Goal: Task Accomplishment & Management: Complete application form

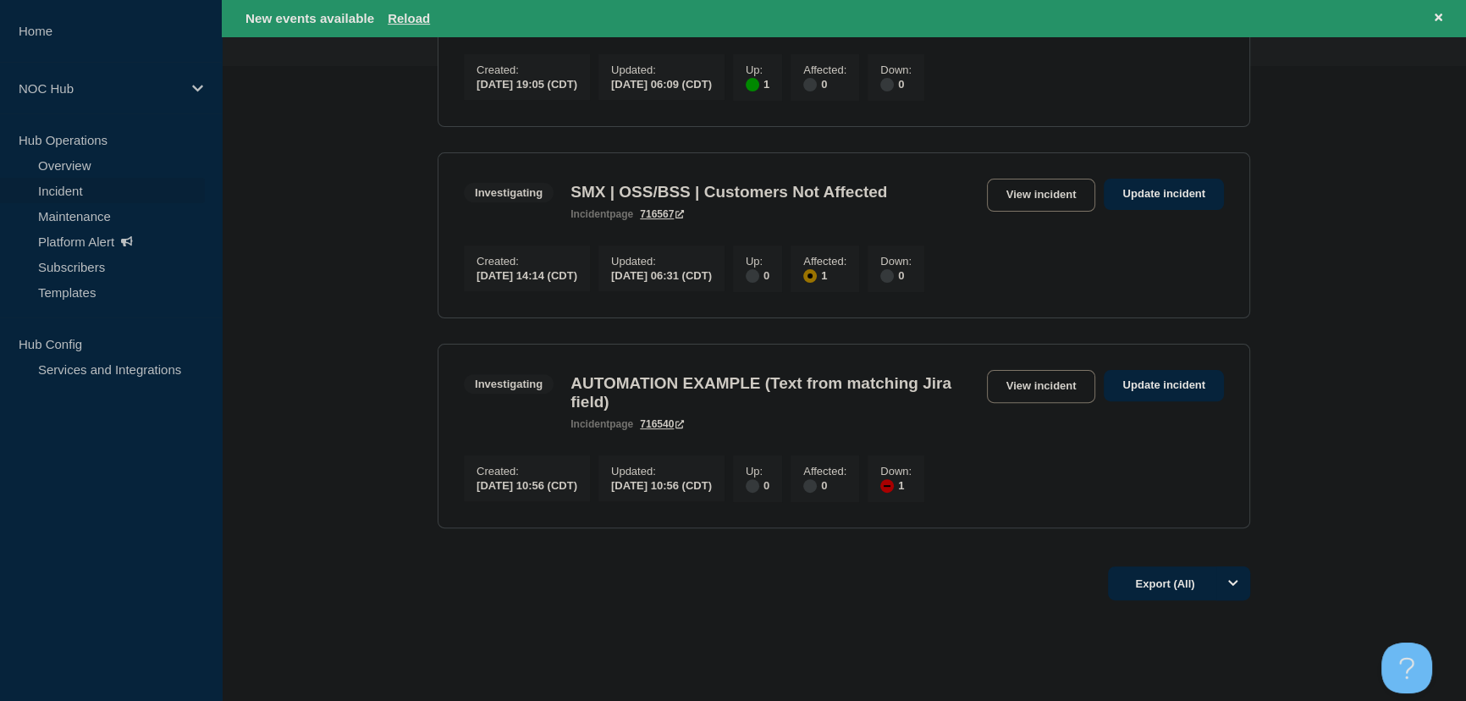
scroll to position [713, 0]
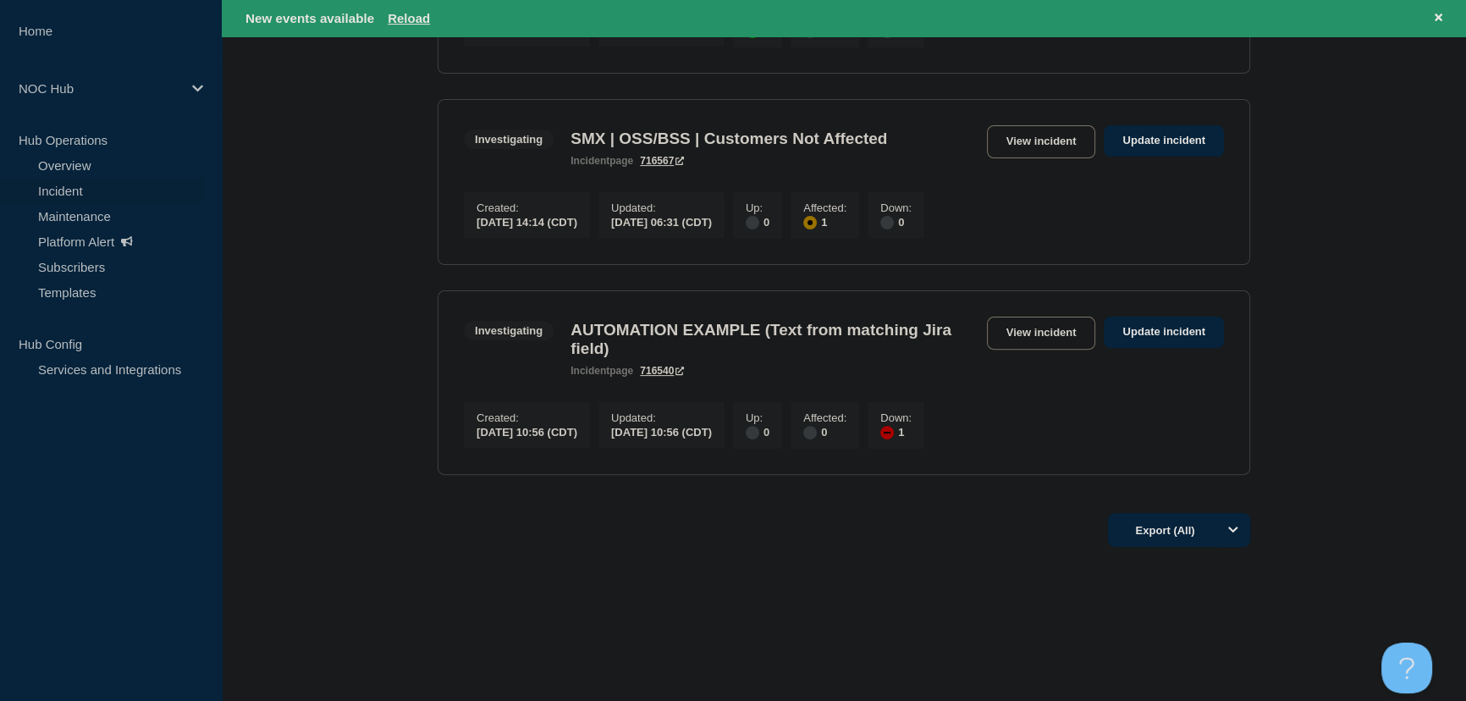
click at [69, 193] on link "Incident" at bounding box center [102, 190] width 205 height 25
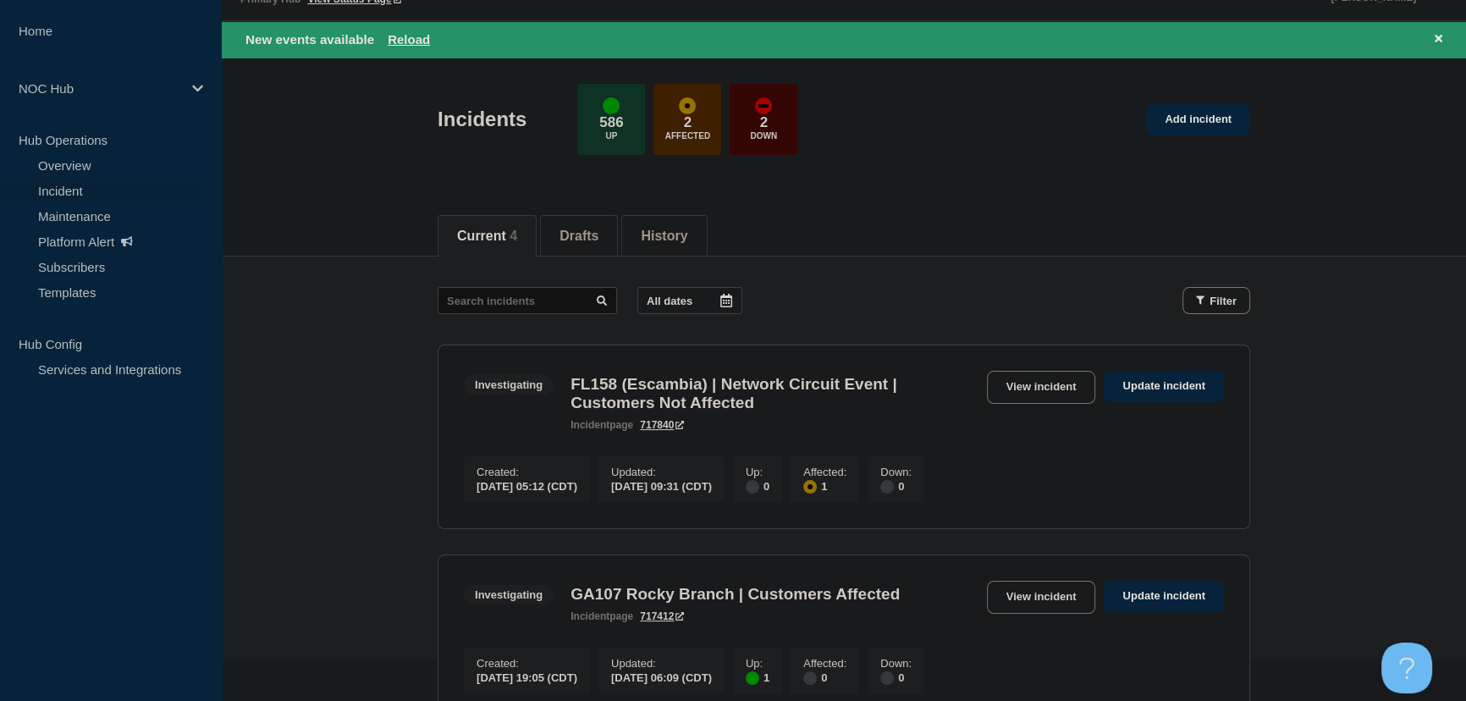
scroll to position [21, 0]
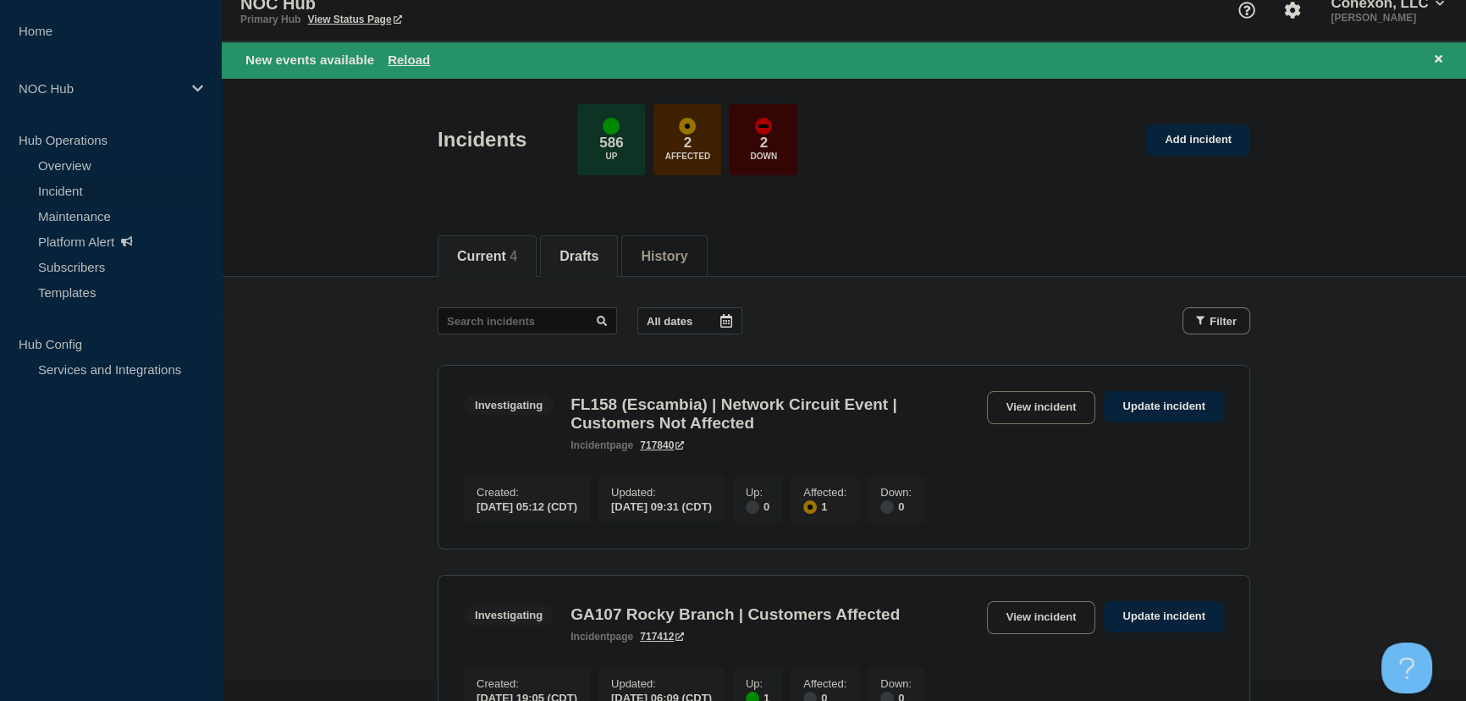
click at [588, 250] on button "Drafts" at bounding box center [578, 256] width 39 height 15
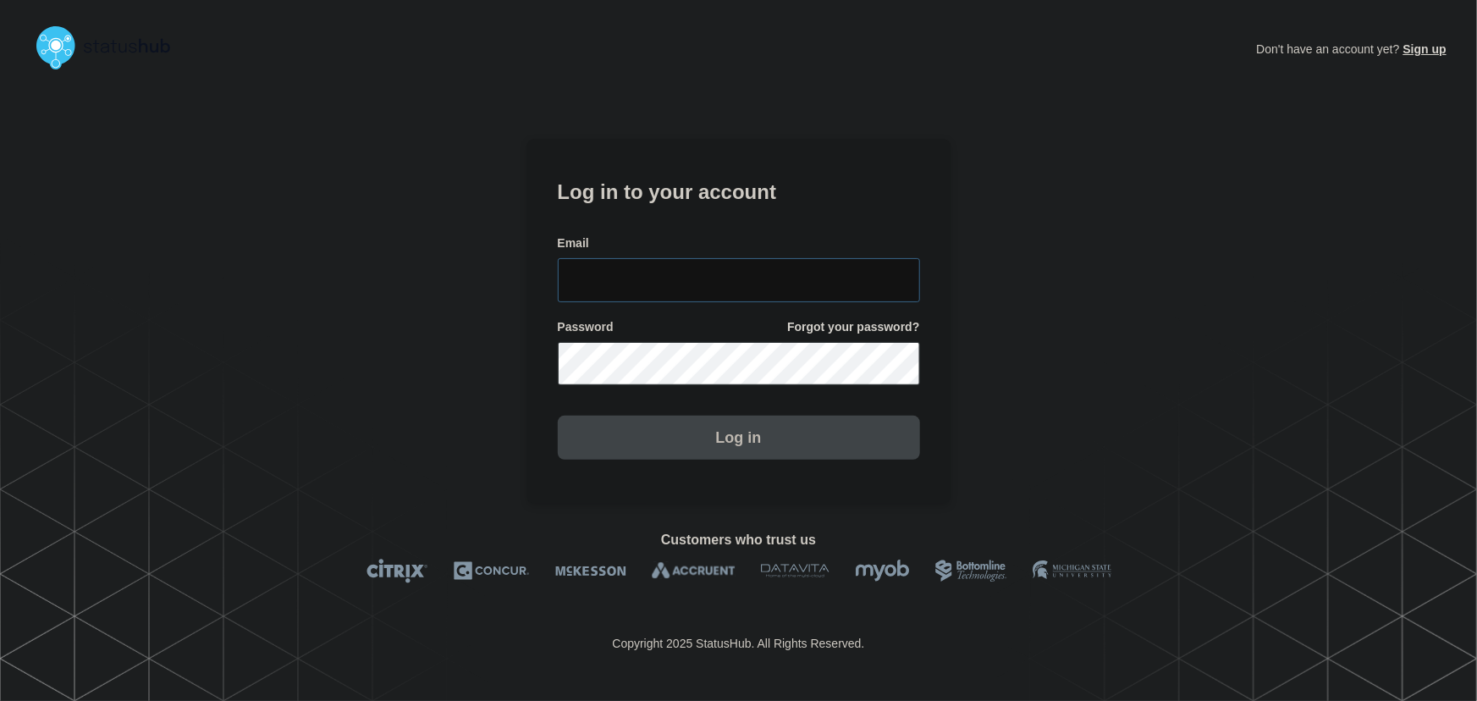
type input "tyler.wolkey@conexon.us"
click at [738, 270] on input "tyler.wolkey@conexon.us" at bounding box center [739, 280] width 362 height 44
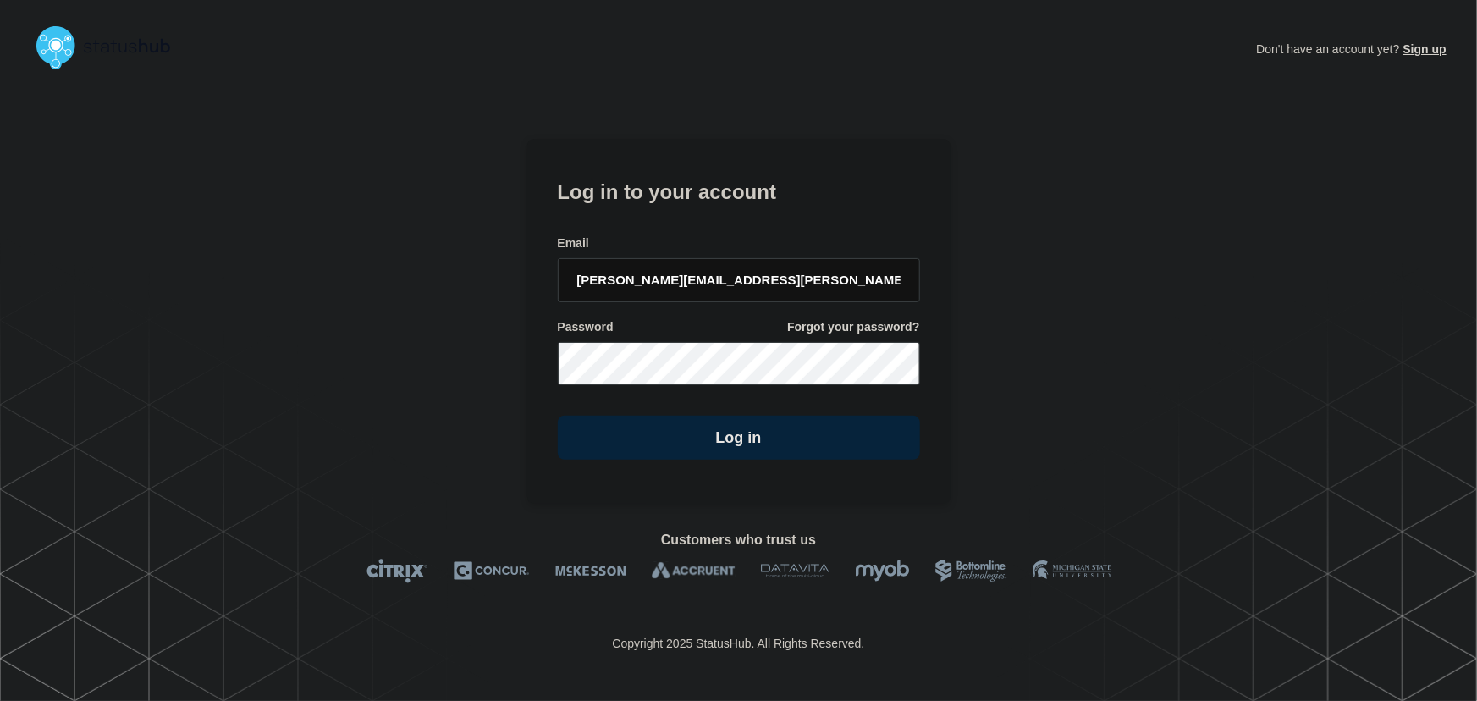
click at [717, 214] on form "Log in to your account Email tyler.wolkey@conexon.us Password Forgot your passw…" at bounding box center [739, 317] width 362 height 286
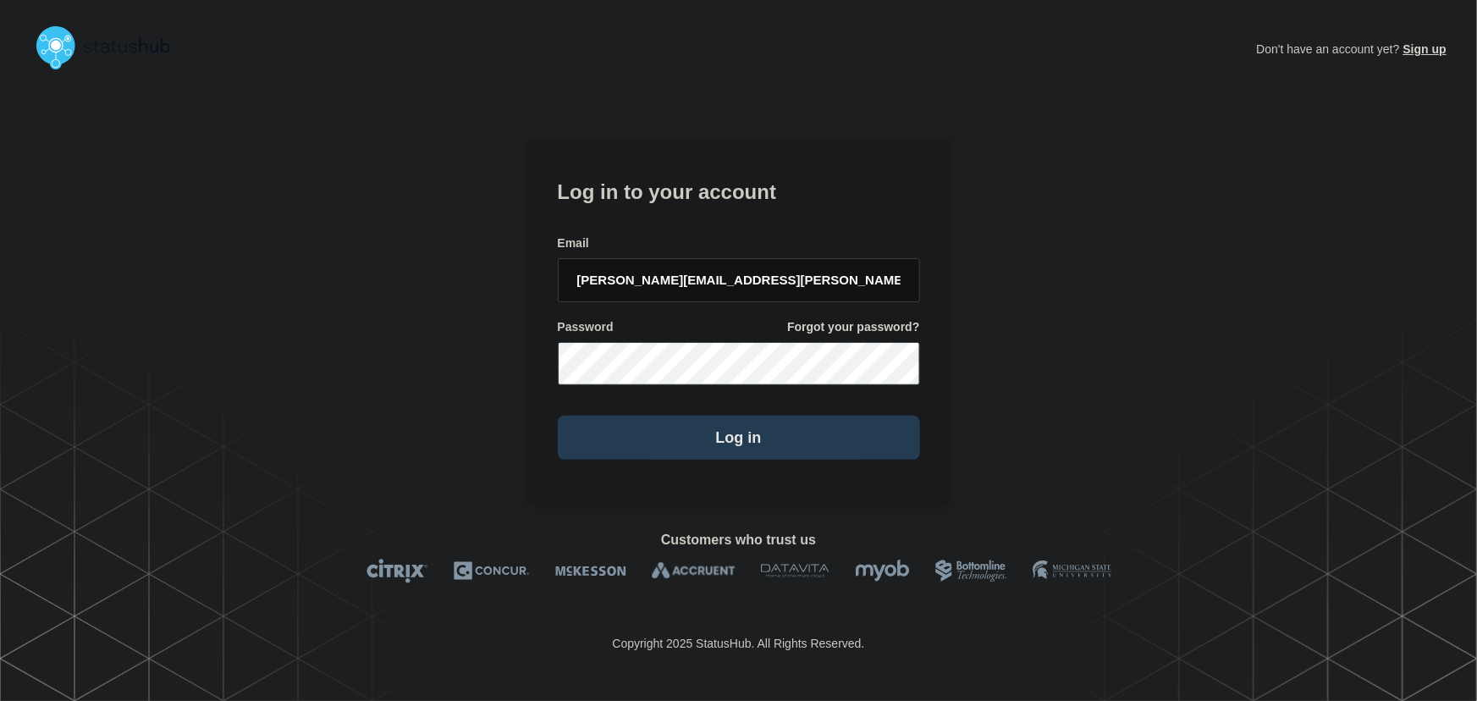
click at [745, 427] on button "Log in" at bounding box center [739, 437] width 362 height 44
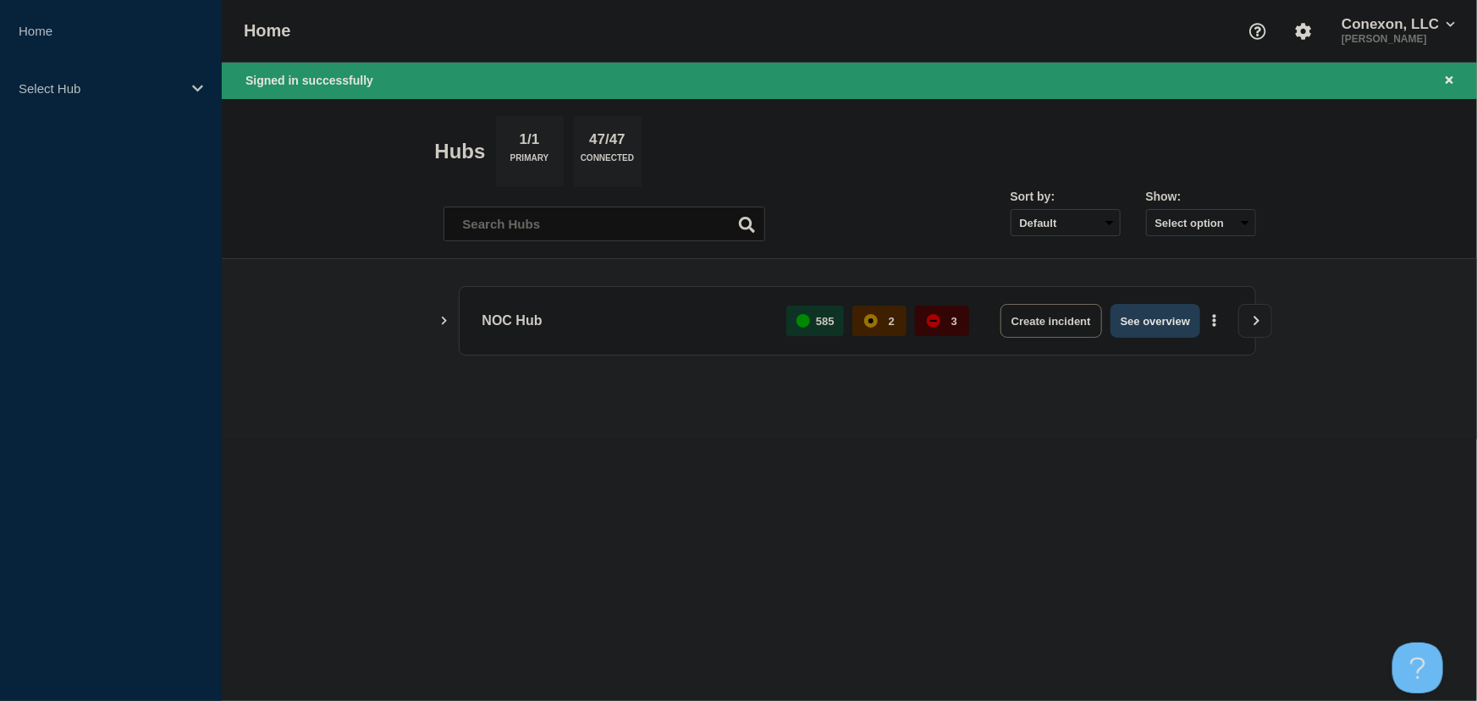
click at [1120, 319] on button "See overview" at bounding box center [1155, 321] width 90 height 34
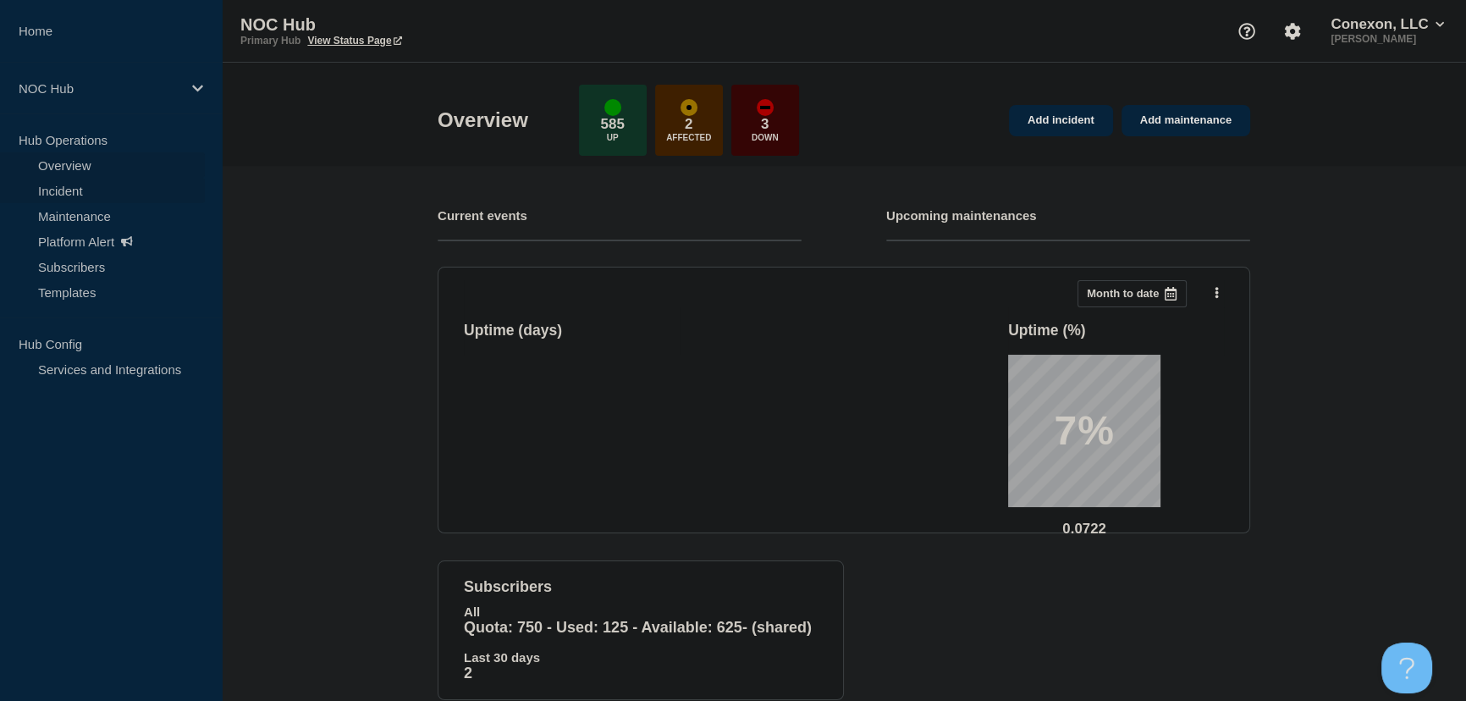
click at [67, 185] on link "Incident" at bounding box center [102, 190] width 205 height 25
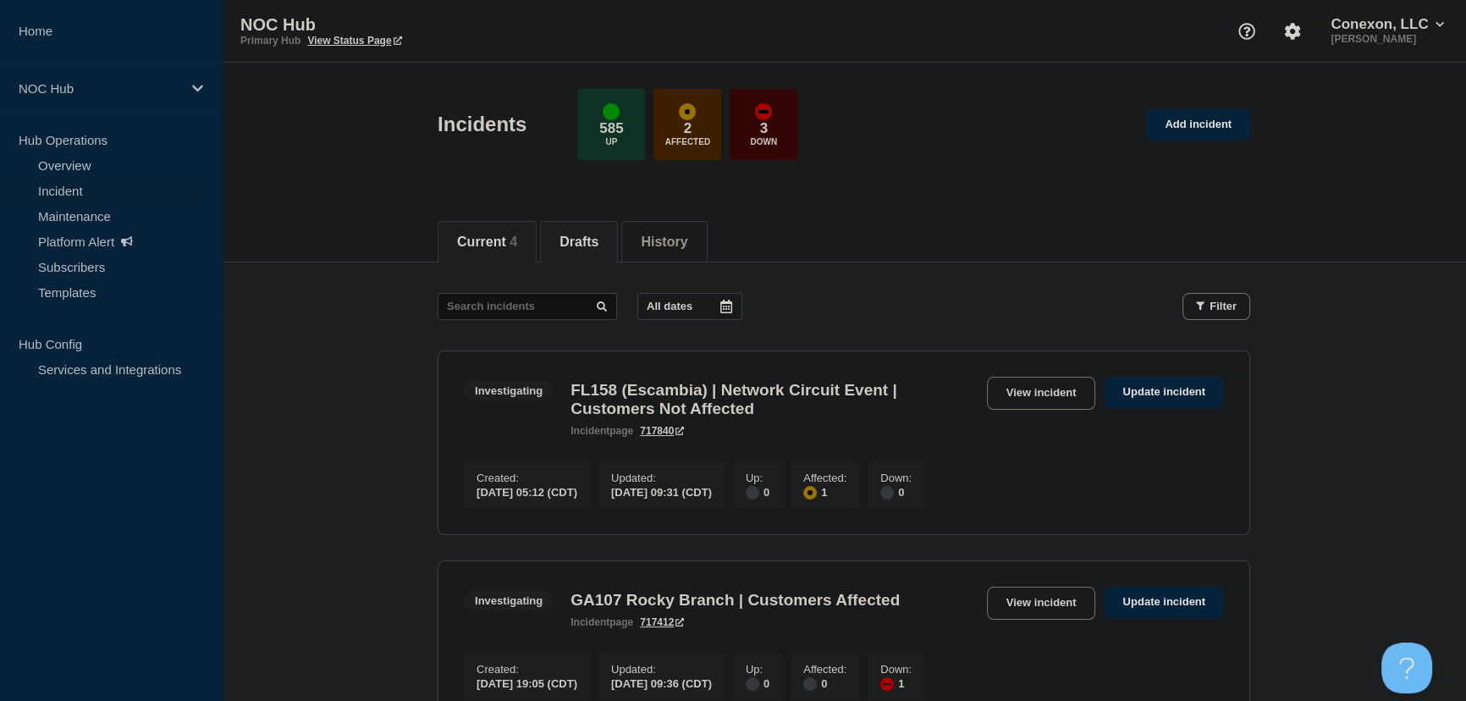
click at [584, 244] on button "Drafts" at bounding box center [578, 241] width 39 height 15
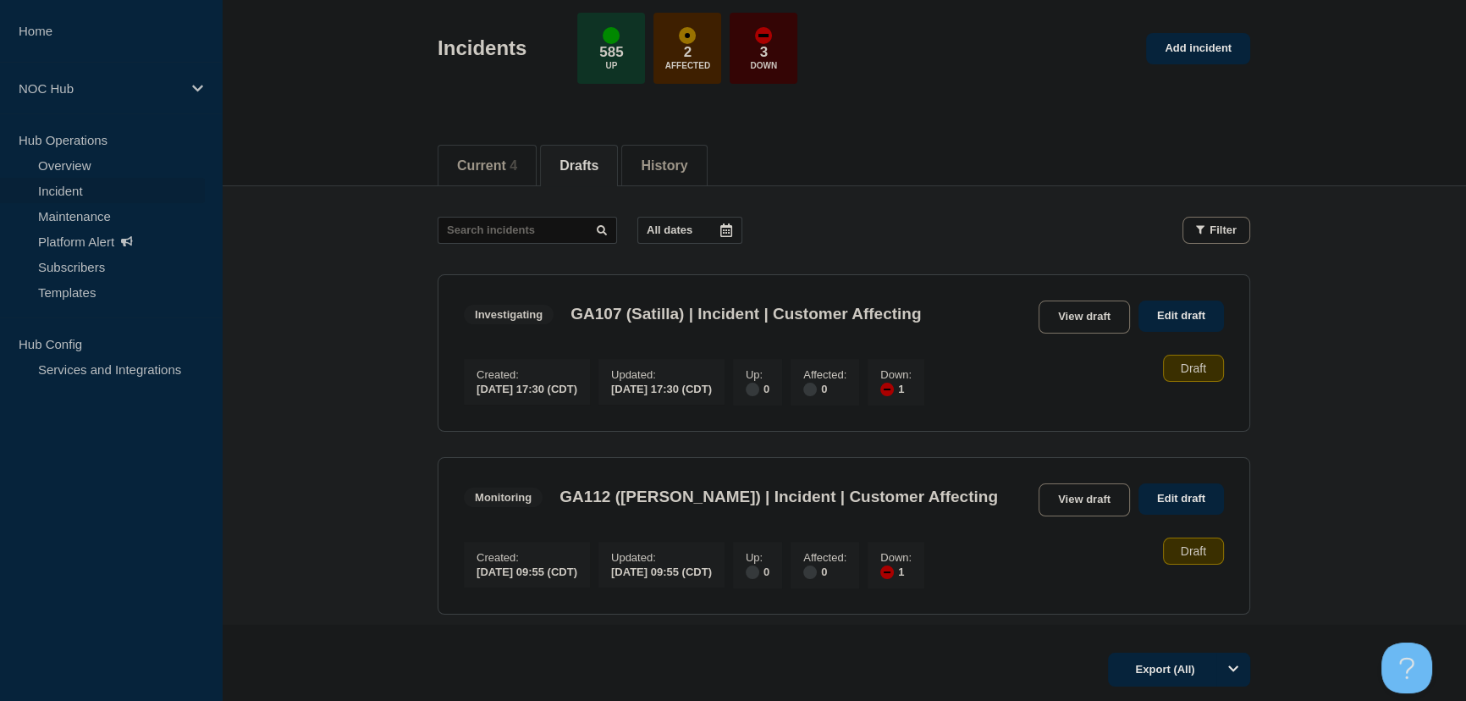
scroll to position [153, 0]
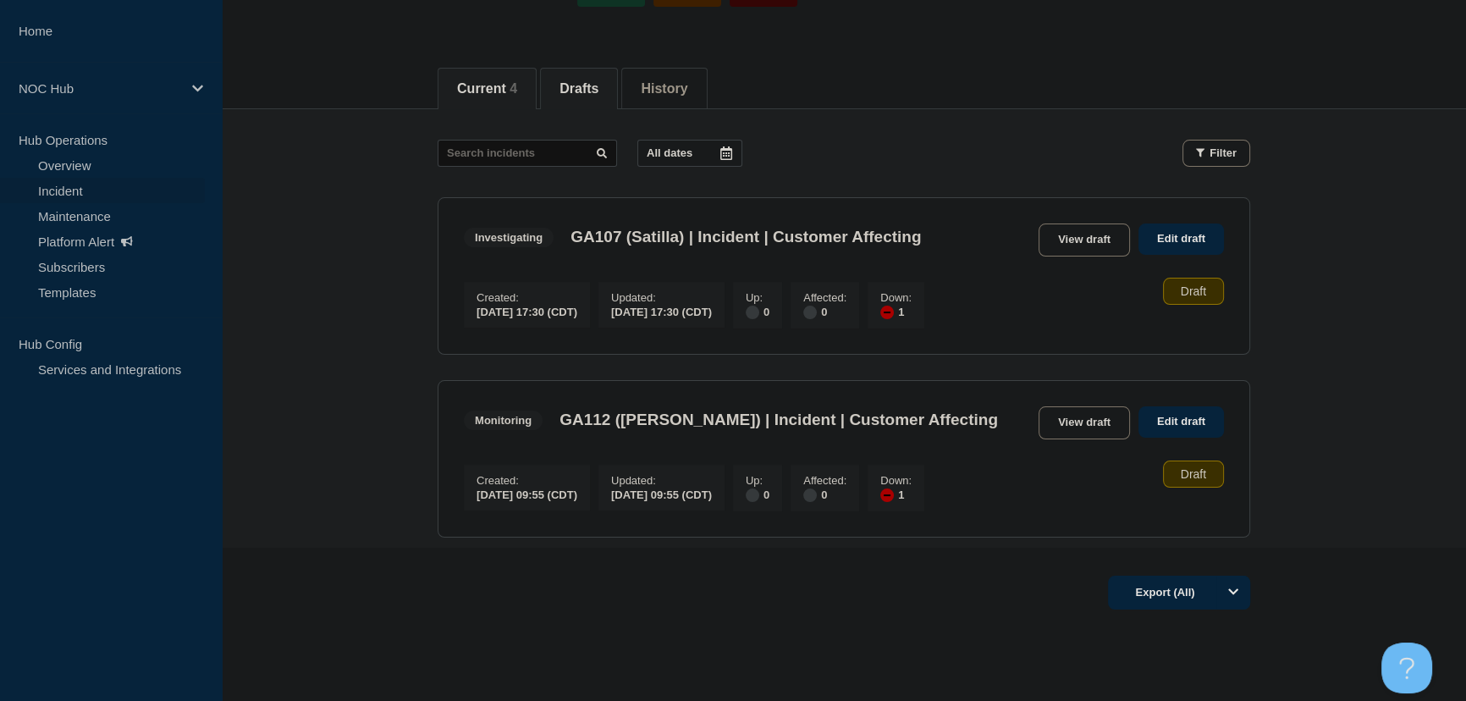
click at [485, 84] on button "Current 4" at bounding box center [487, 88] width 60 height 15
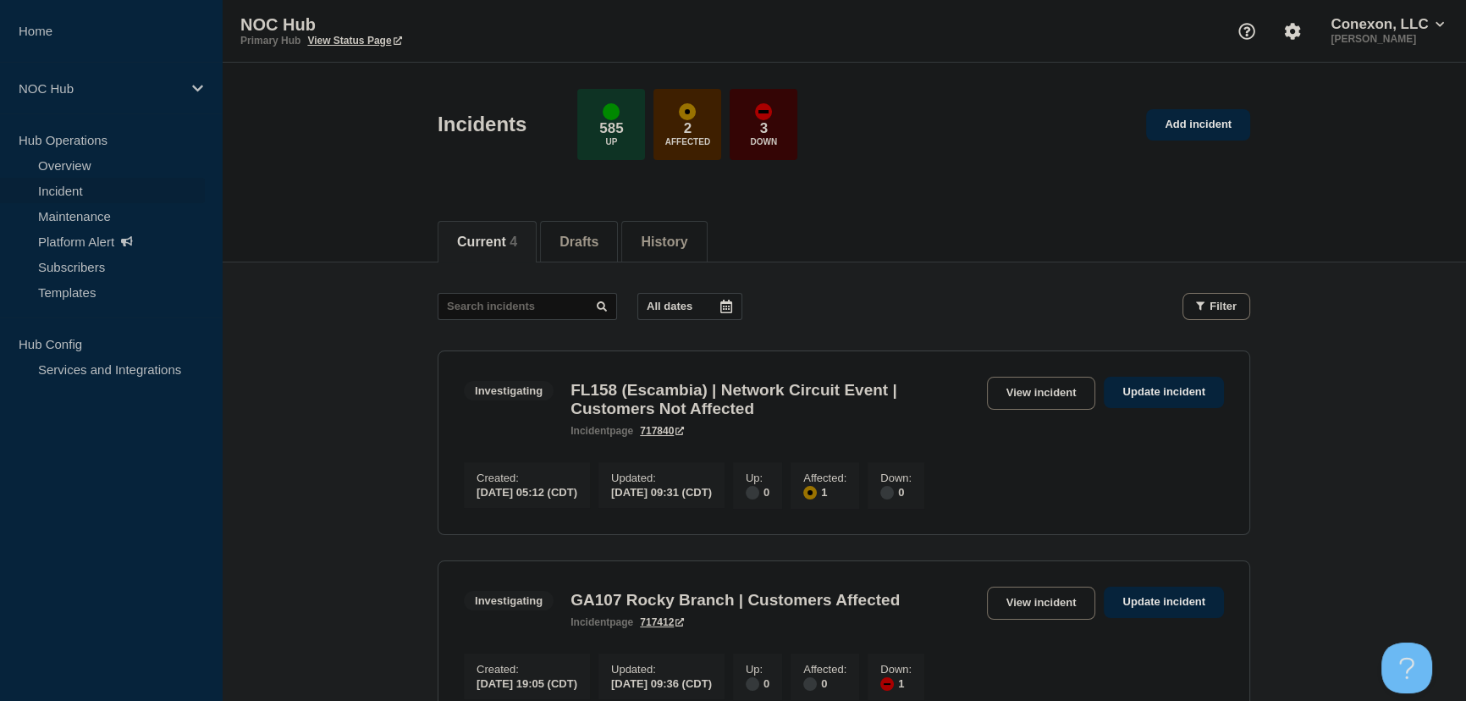
click at [333, 380] on main "All dates Filter Investigating 1 Affected FL158 (Escambia) | Network Circuit Ev…" at bounding box center [844, 707] width 1244 height 890
click at [1213, 124] on link "Add incident" at bounding box center [1198, 124] width 104 height 31
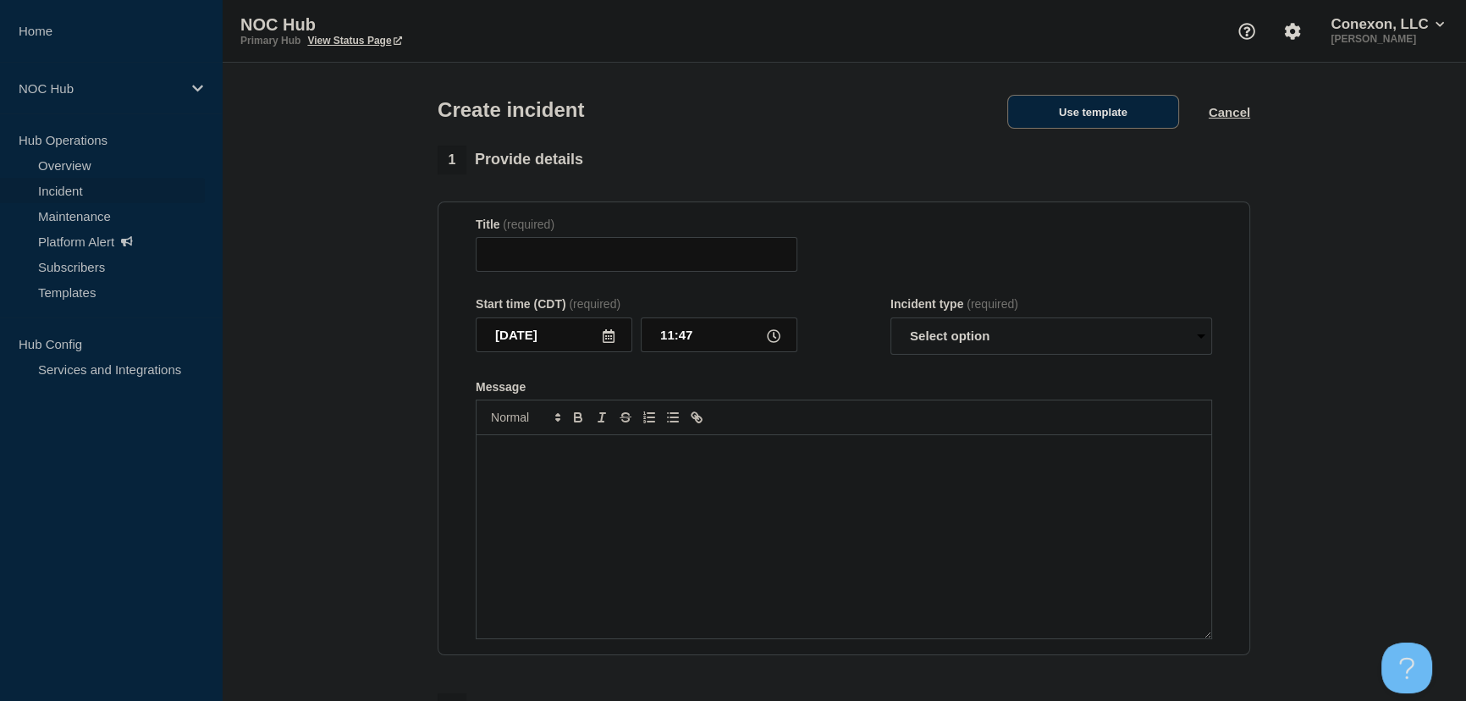
click at [1080, 120] on button "Use template" at bounding box center [1093, 112] width 172 height 34
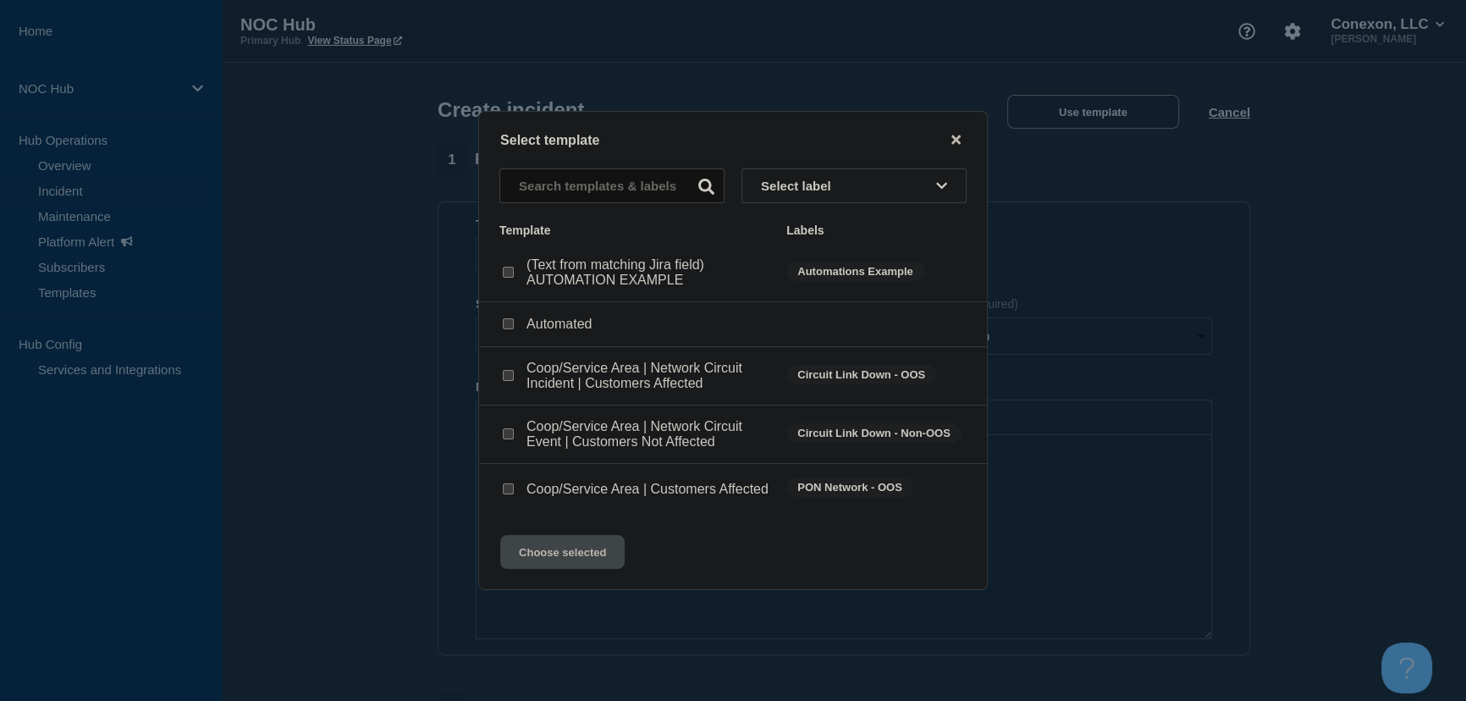
click at [506, 371] on input "Coop/Service Area | Network Circuit Incident | Customers Affected checkbox" at bounding box center [508, 375] width 11 height 11
checkbox input "true"
click at [508, 432] on input "Coop/Service Area | Network Circuit Event | Customers Not Affected checkbox" at bounding box center [508, 433] width 11 height 11
checkbox input "true"
checkbox input "false"
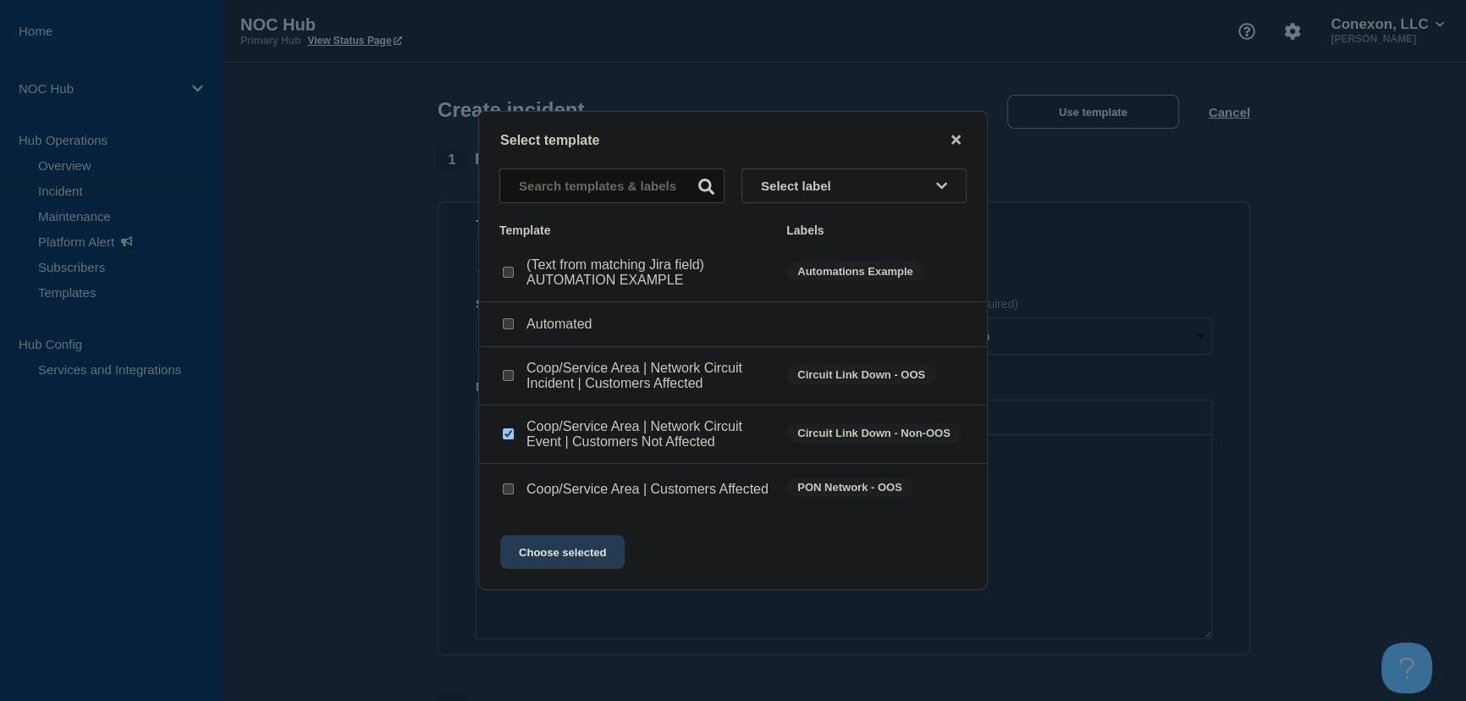
click at [575, 567] on button "Choose selected" at bounding box center [562, 552] width 124 height 34
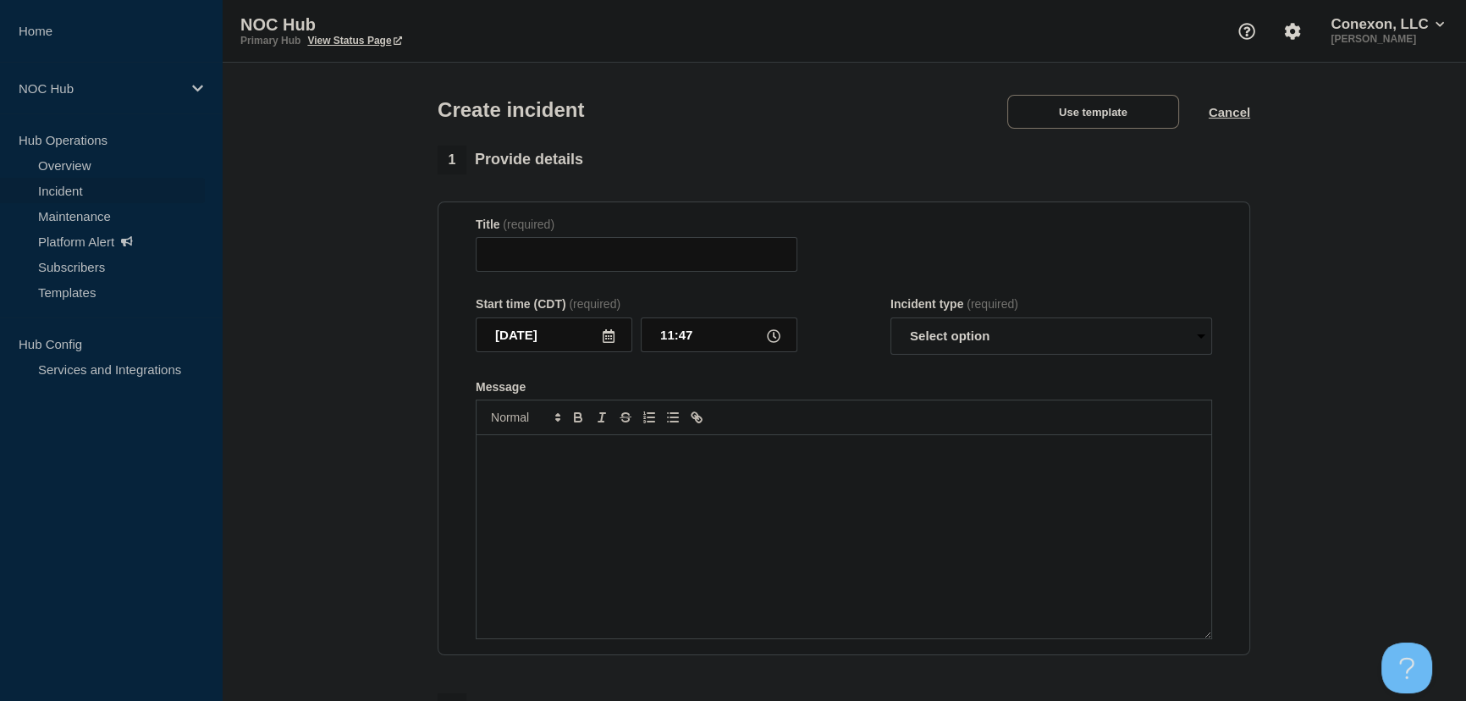
type input "Coop/Service Area | Network Circuit Event | Customers Not Affected"
select select "investigating"
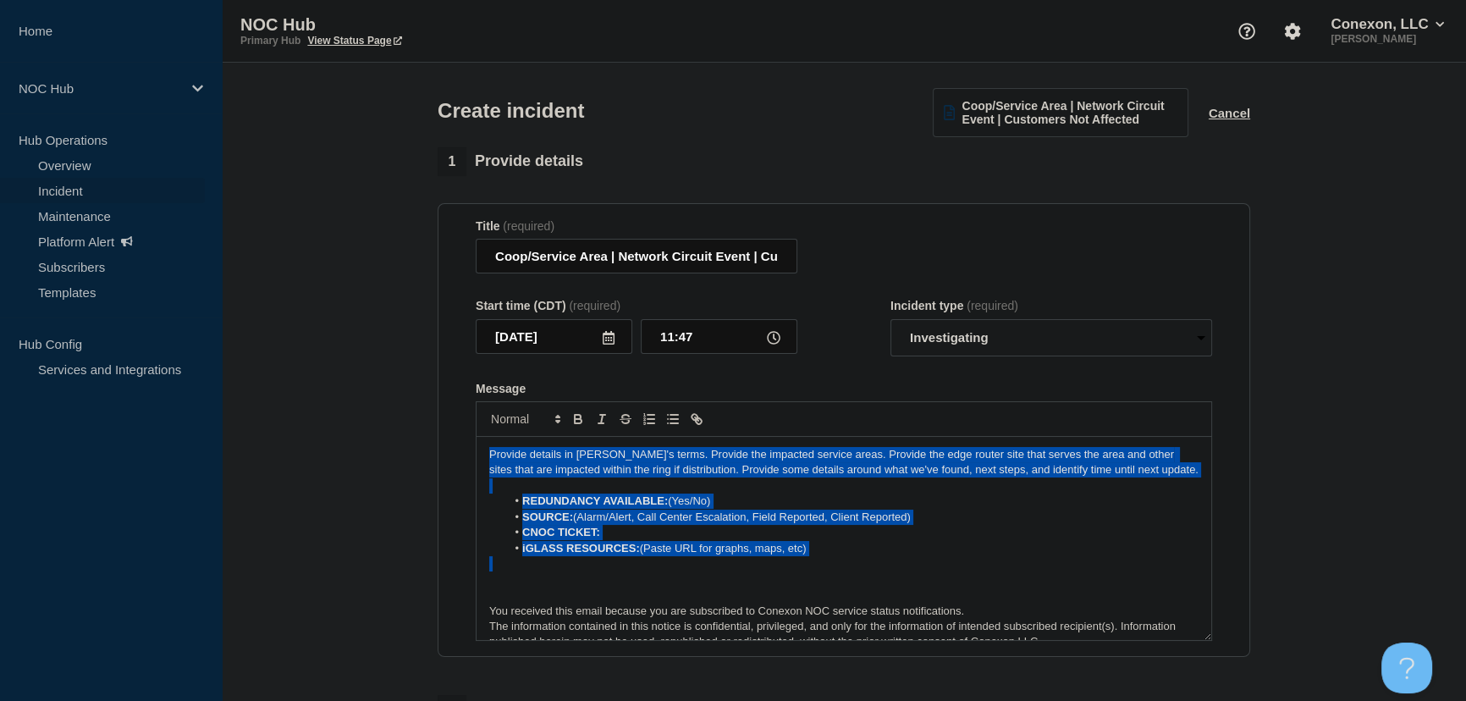
drag, startPoint x: 847, startPoint y: 559, endPoint x: 382, endPoint y: 445, distance: 479.2
click at [382, 445] on section "1 Provide details Title (required) Coop/Service Area | Network Circuit Event | …" at bounding box center [844, 631] width 1244 height 969
copy div "Provide details in laymen's terms. Provide the impacted service areas. Provide …"
click at [1237, 117] on button "Cancel" at bounding box center [1228, 113] width 41 height 14
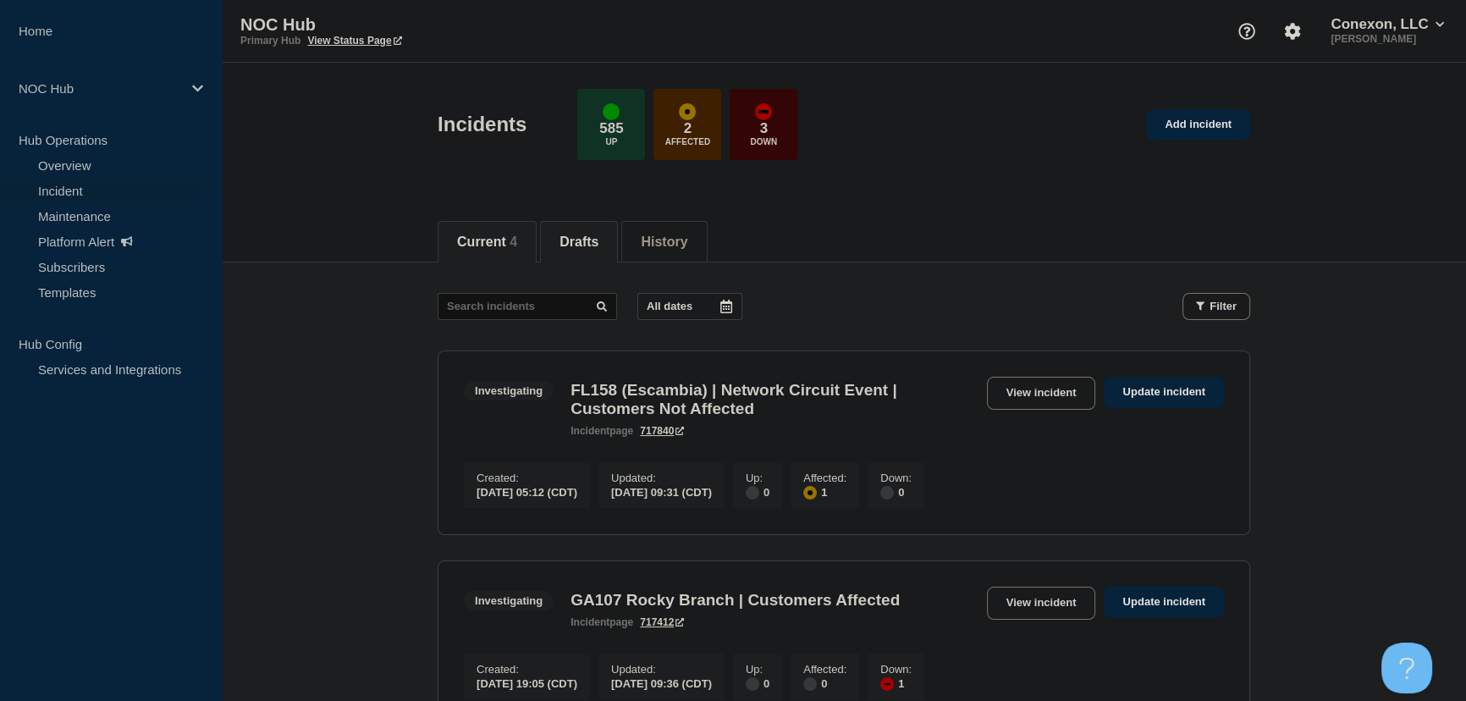
click at [598, 246] on button "Drafts" at bounding box center [578, 241] width 39 height 15
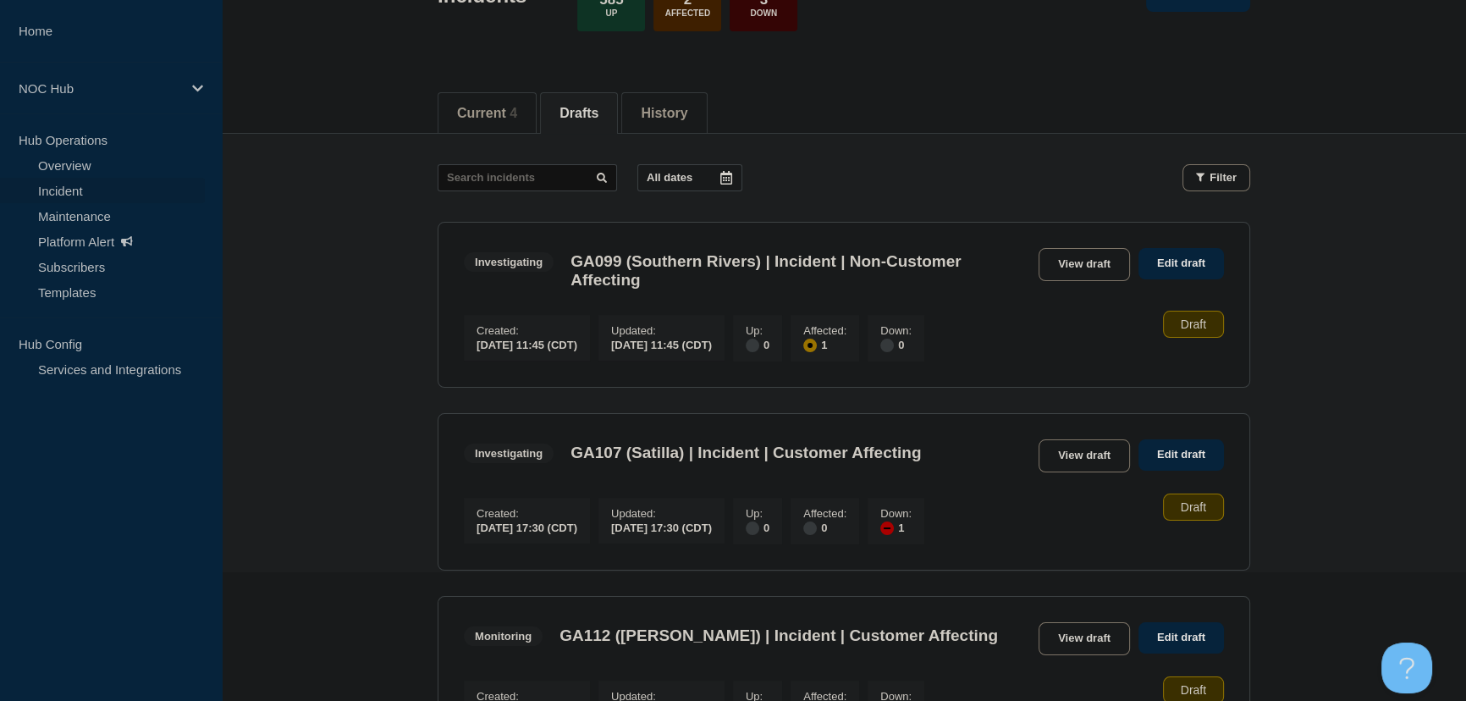
scroll to position [76, 0]
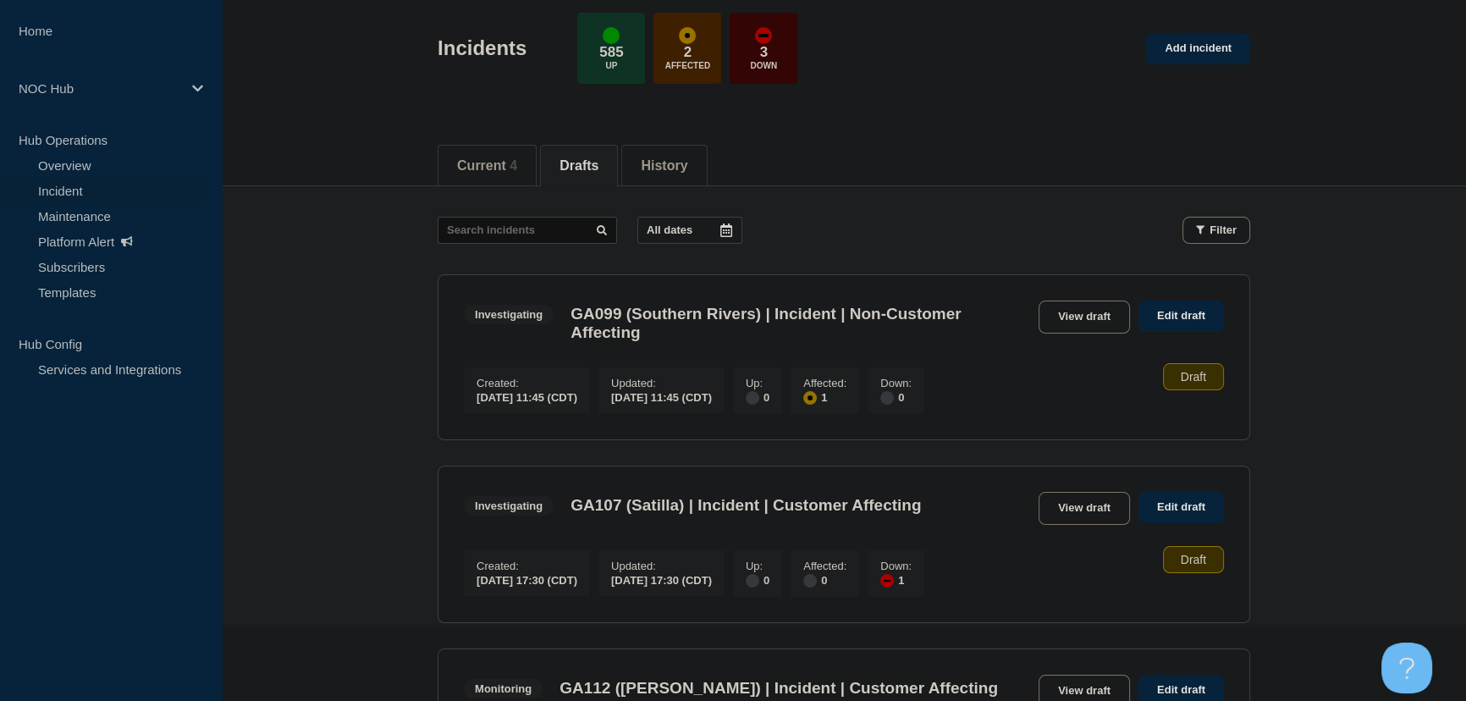
click at [372, 407] on main "All dates Filter Investigating 1 Affected GA099 (Southern Rivers) | Incident | …" at bounding box center [844, 508] width 1244 height 645
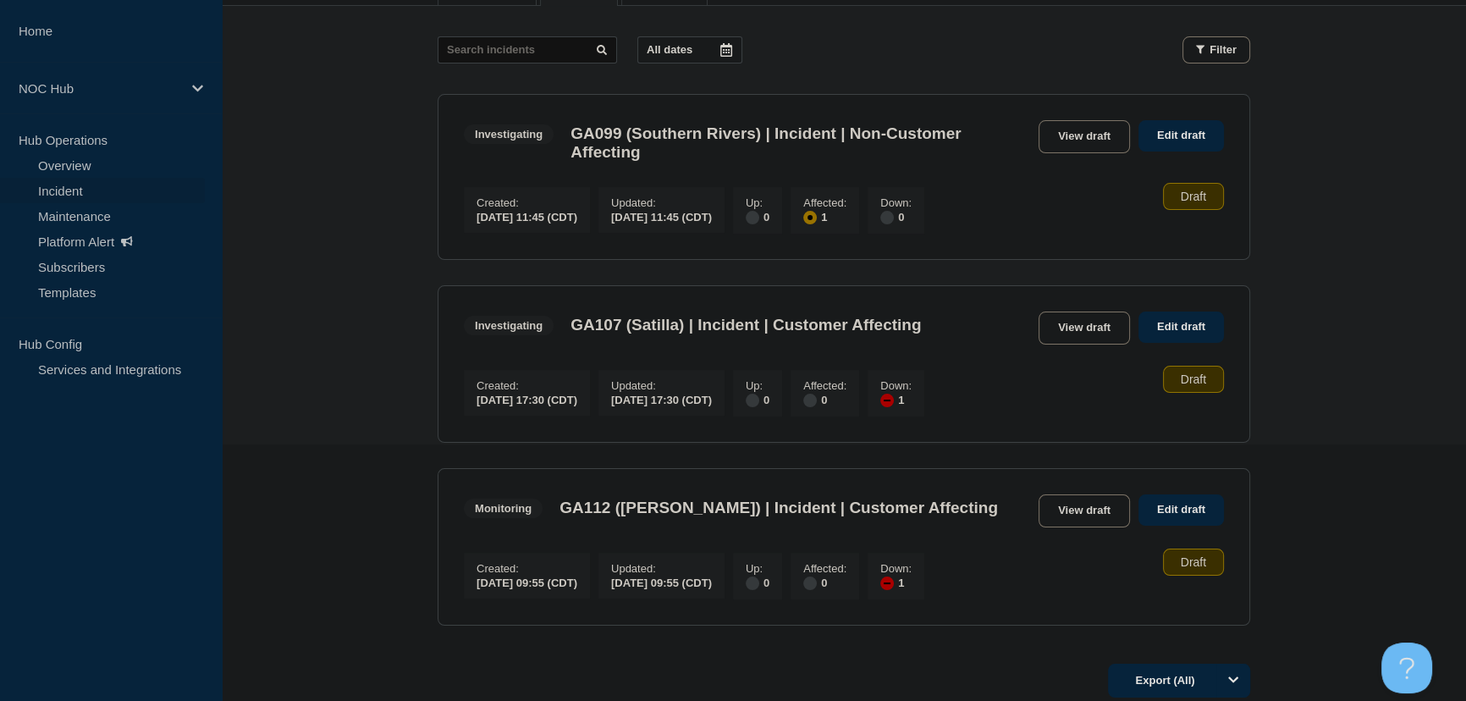
scroll to position [307, 0]
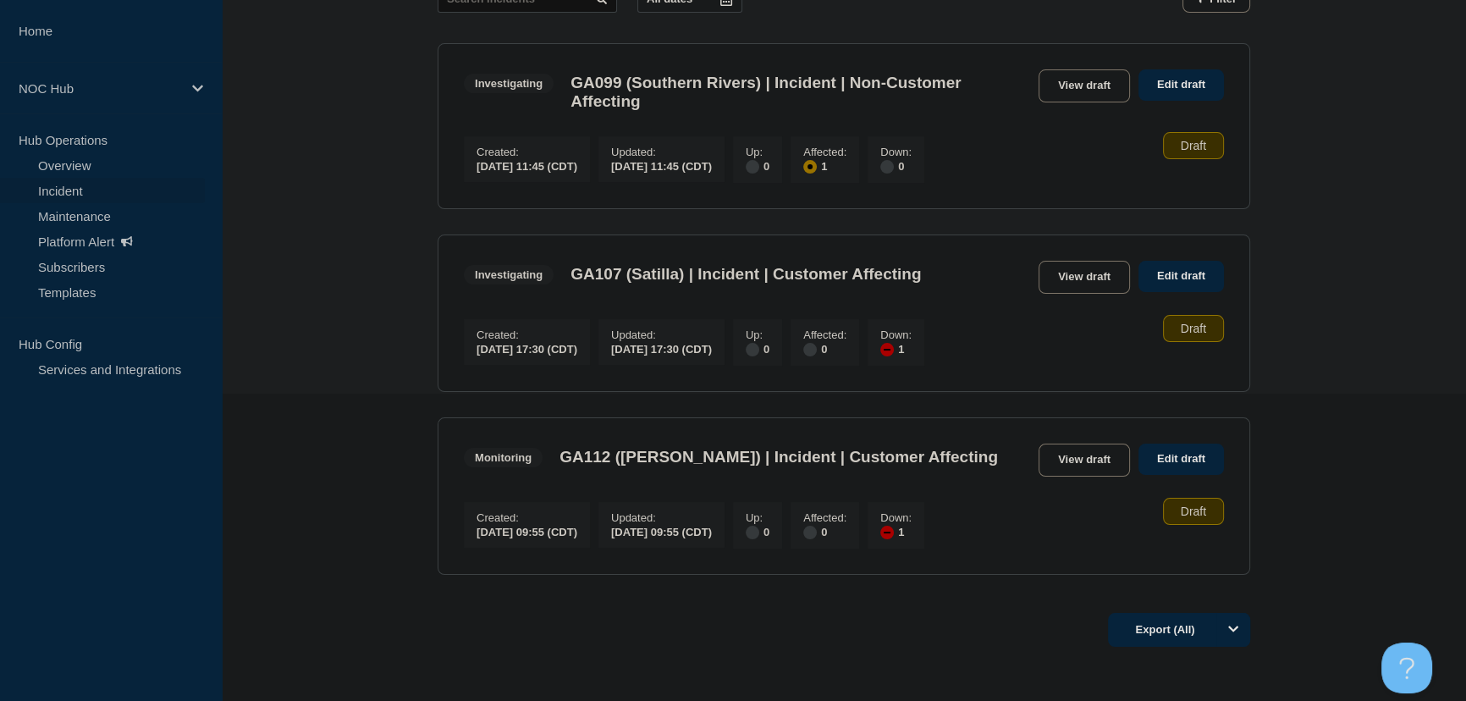
scroll to position [416, 0]
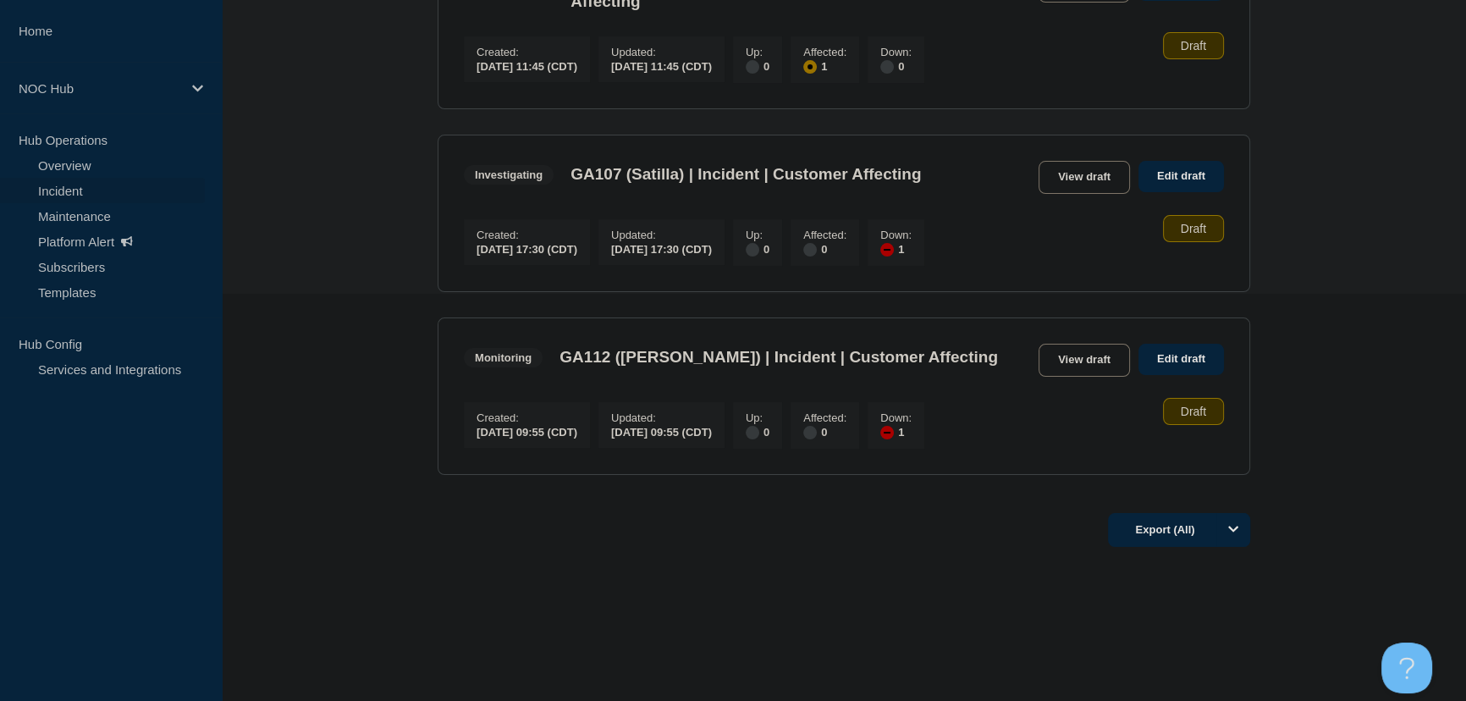
click at [390, 363] on main "All dates Filter Investigating 1 Affected GA099 (Southern Rivers) | Incident | …" at bounding box center [844, 177] width 1244 height 645
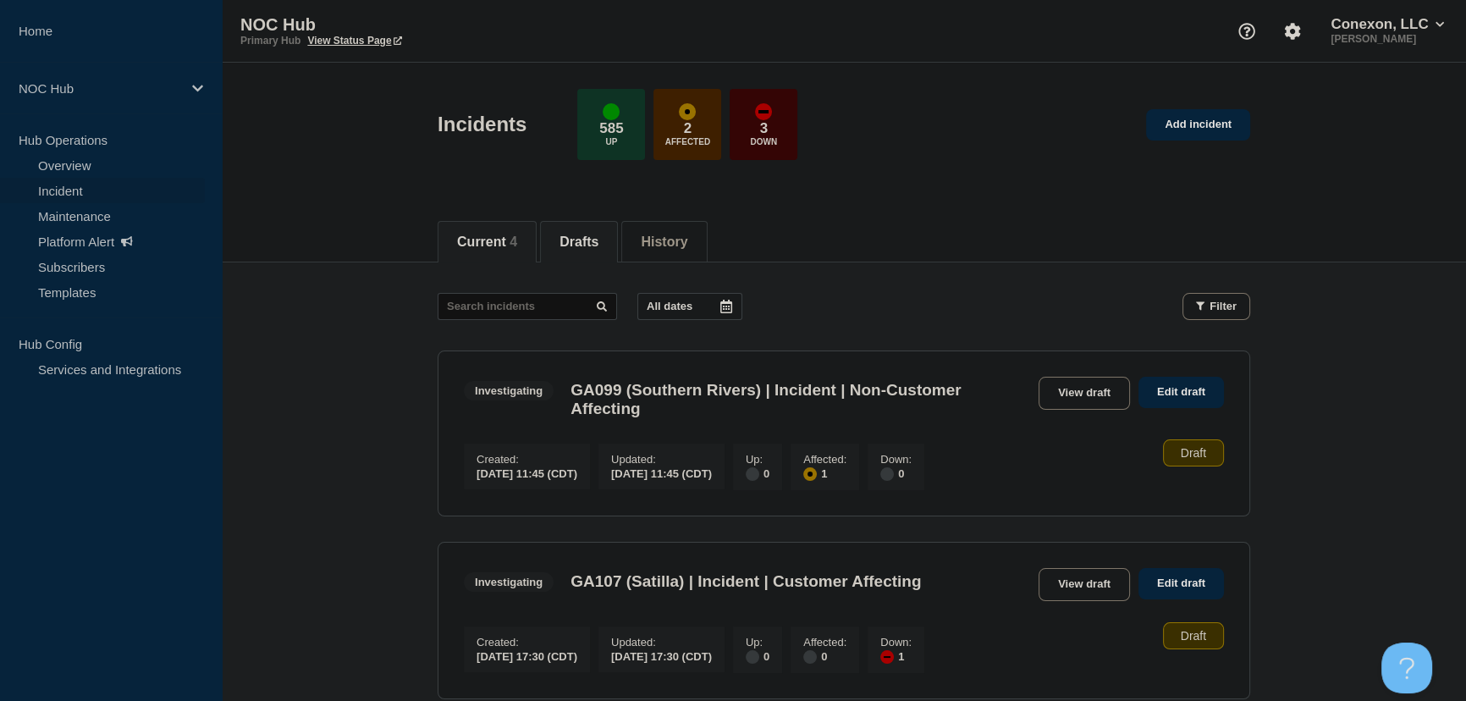
click at [508, 237] on button "Current 4" at bounding box center [487, 241] width 60 height 15
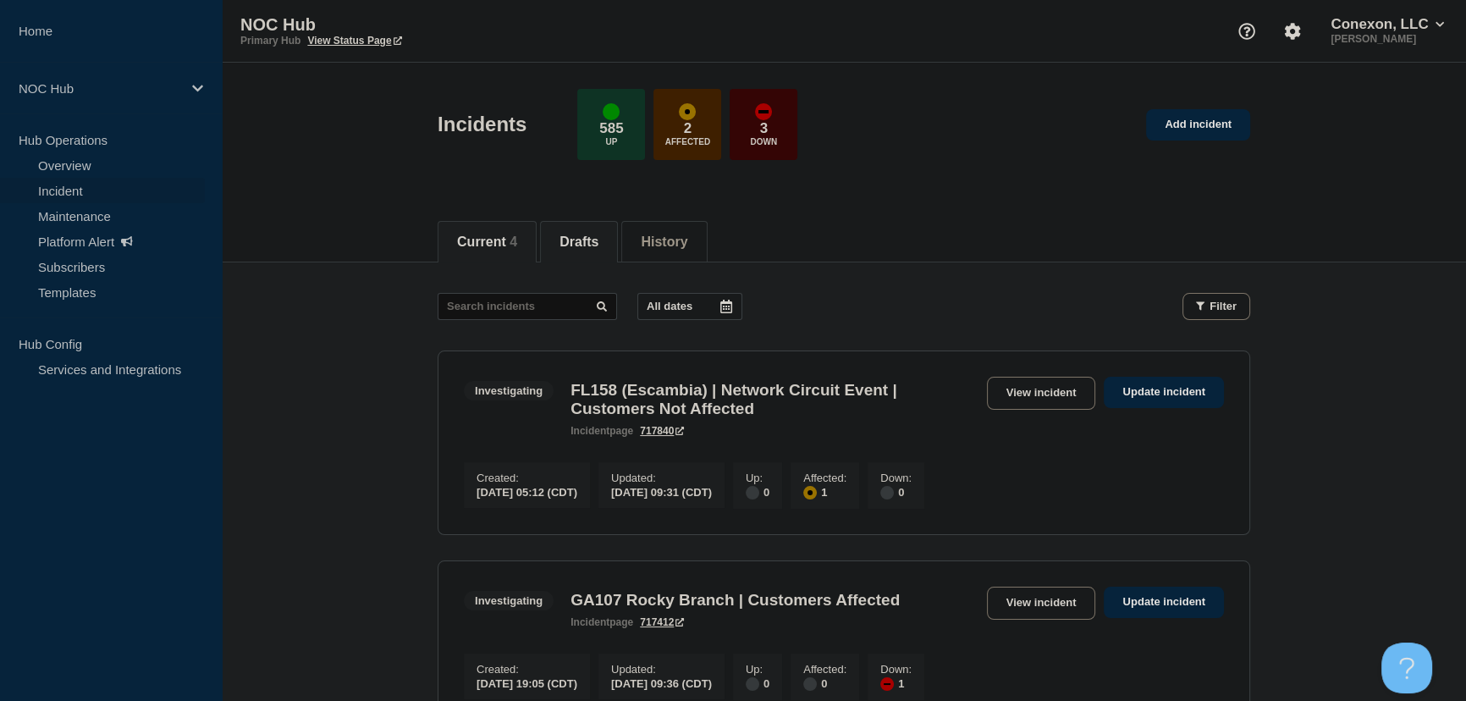
click at [598, 243] on button "Drafts" at bounding box center [578, 241] width 39 height 15
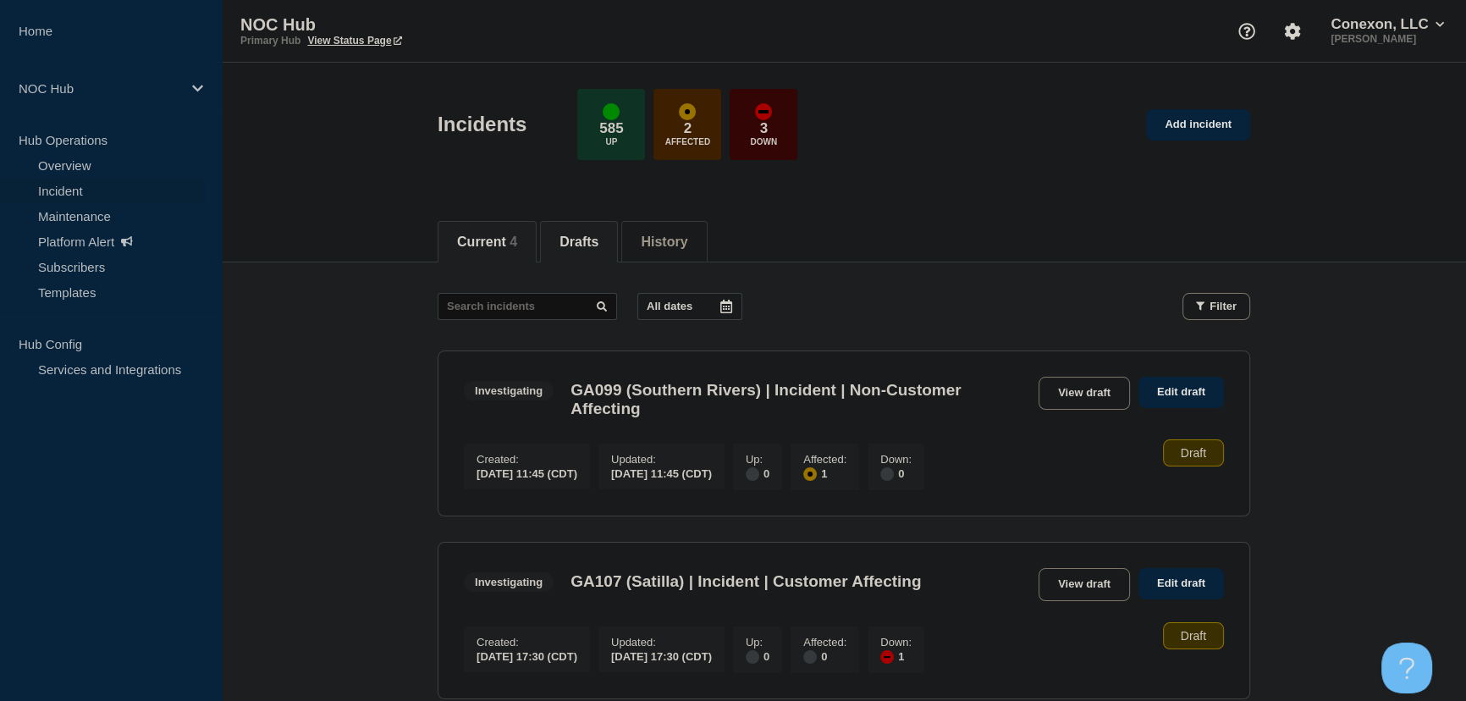
click at [503, 239] on button "Current 4" at bounding box center [487, 241] width 60 height 15
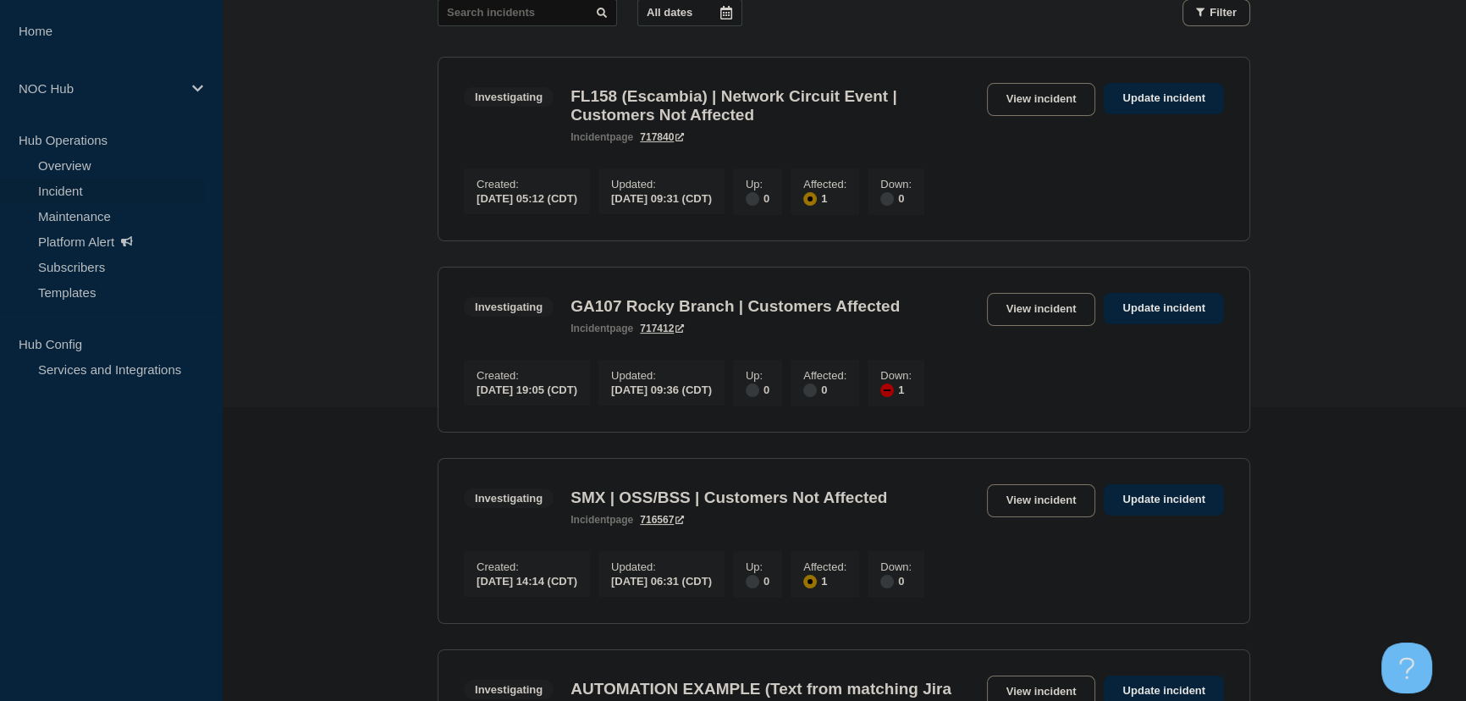
scroll to position [293, 0]
click at [298, 412] on main "All dates Filter Investigating 1 Affected FL158 (Escambia) | Network Circuit Ev…" at bounding box center [844, 415] width 1244 height 890
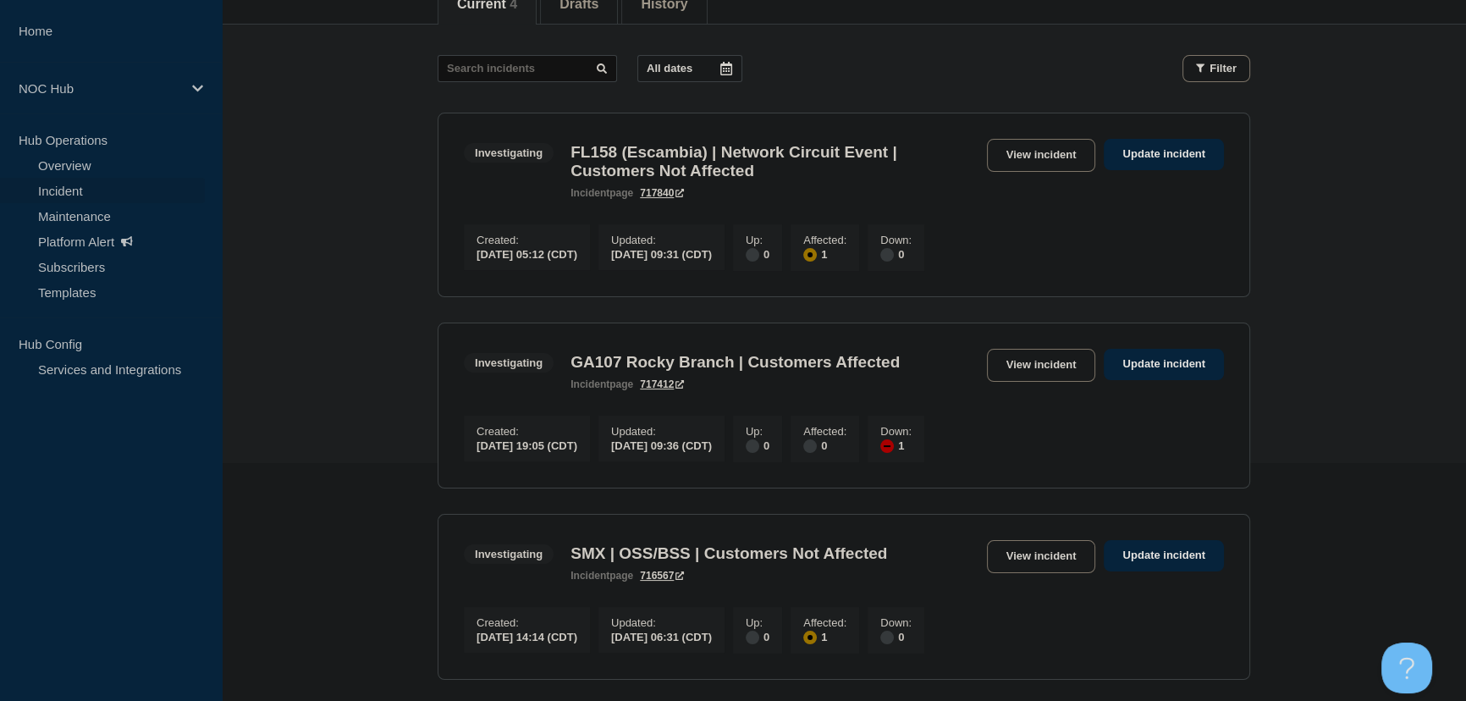
scroll to position [139, 0]
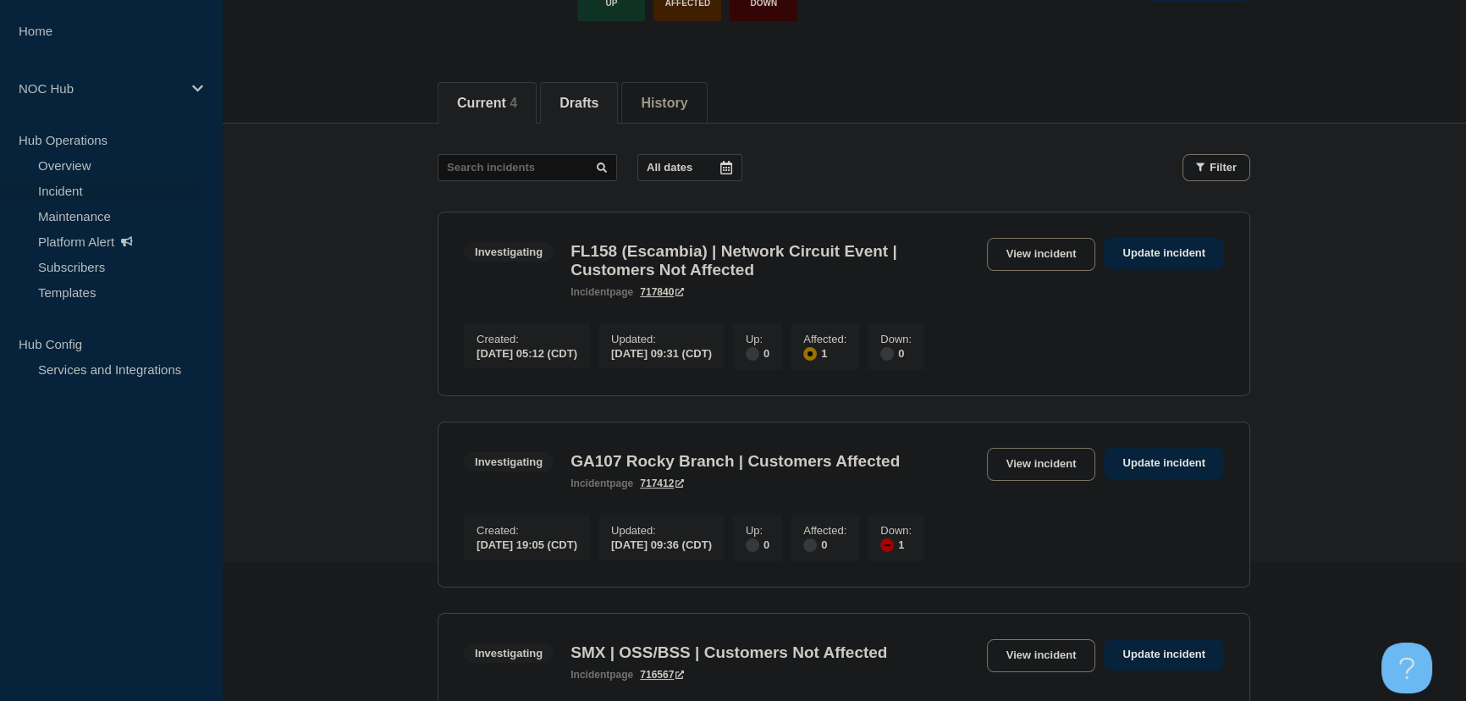
click at [590, 102] on button "Drafts" at bounding box center [578, 103] width 39 height 15
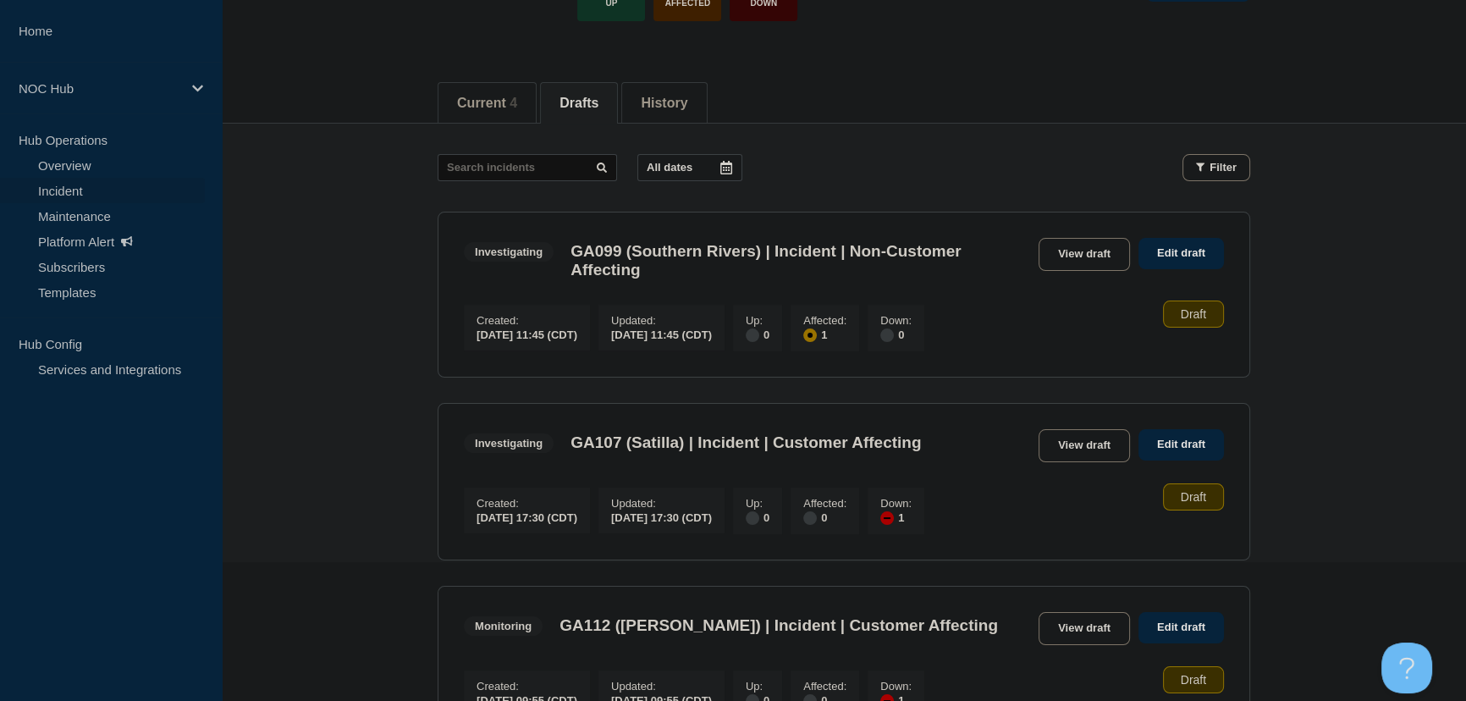
click at [357, 375] on main "All dates Filter Investigating 1 Affected GA099 (Southern Rivers) | Incident | …" at bounding box center [844, 446] width 1244 height 645
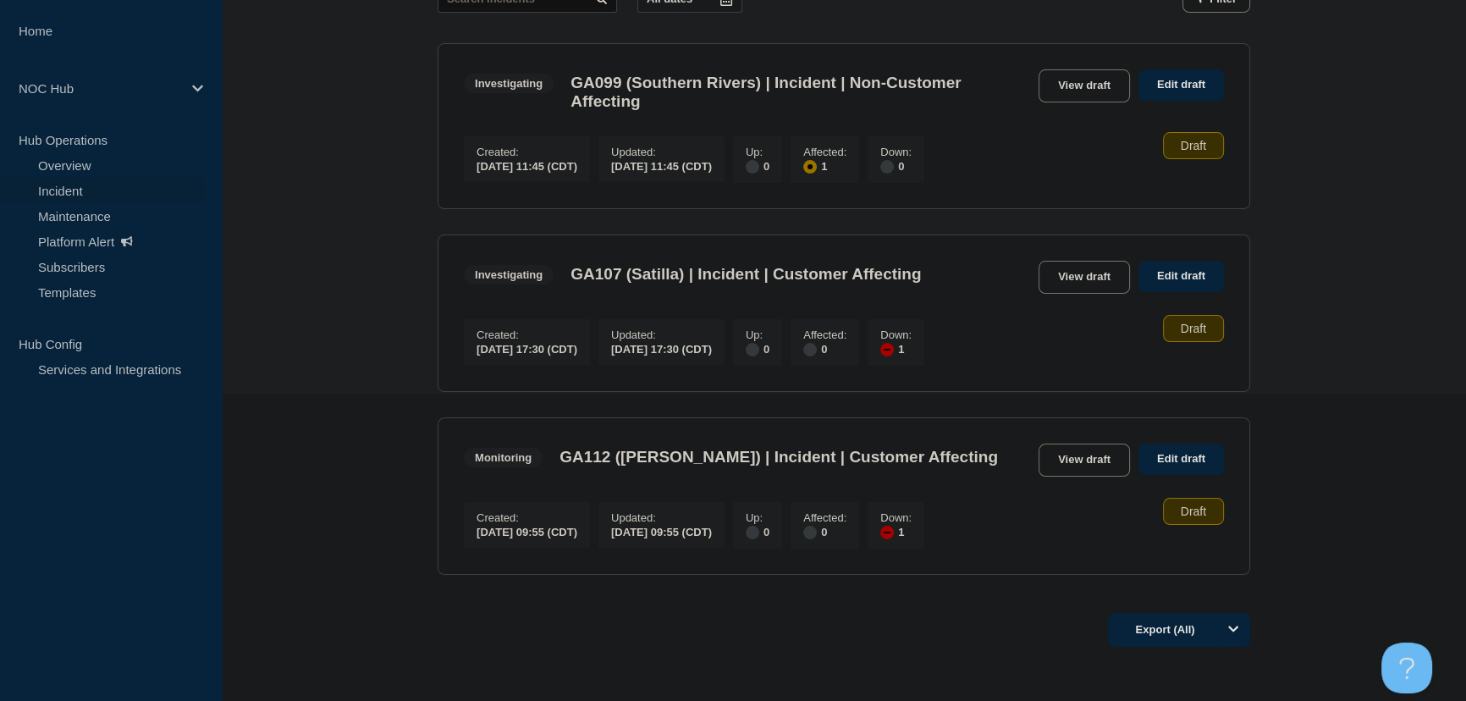
scroll to position [370, 0]
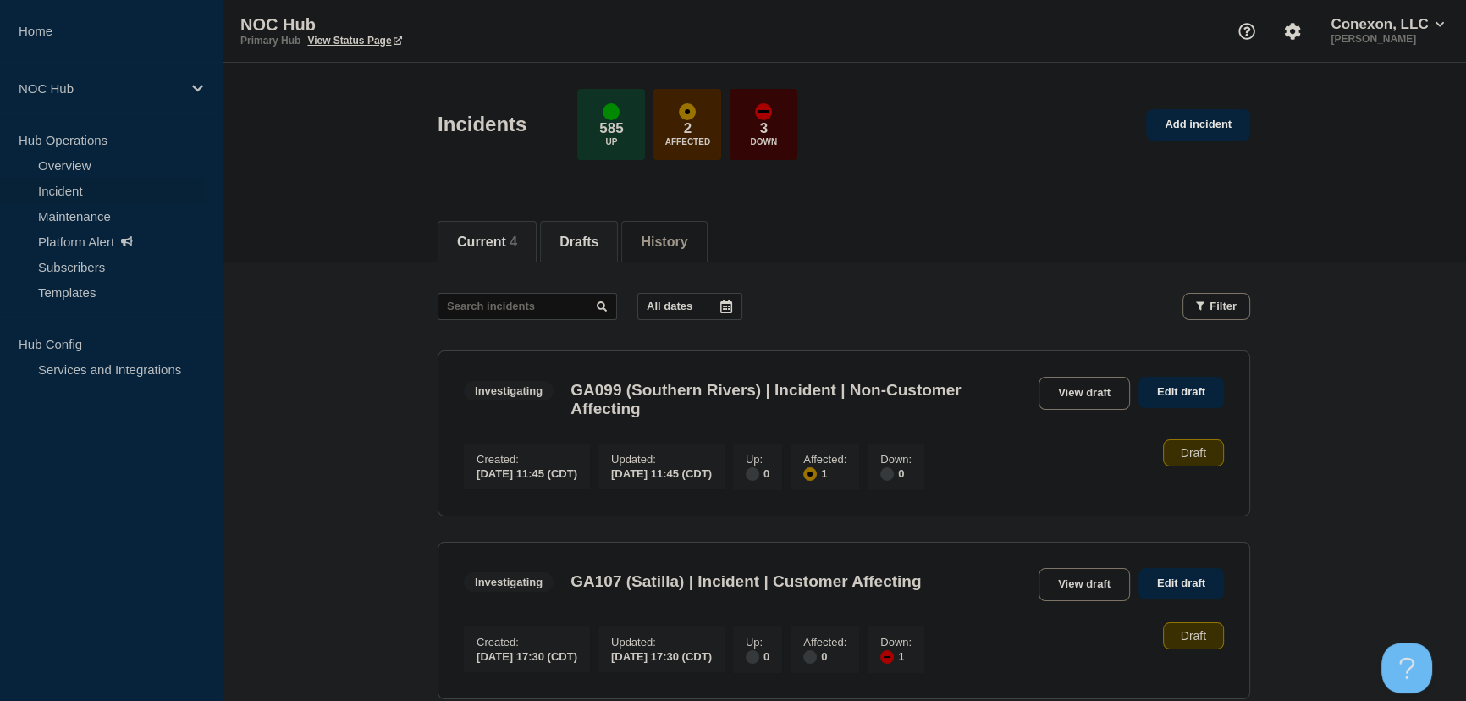
click at [504, 238] on button "Current 4" at bounding box center [487, 241] width 60 height 15
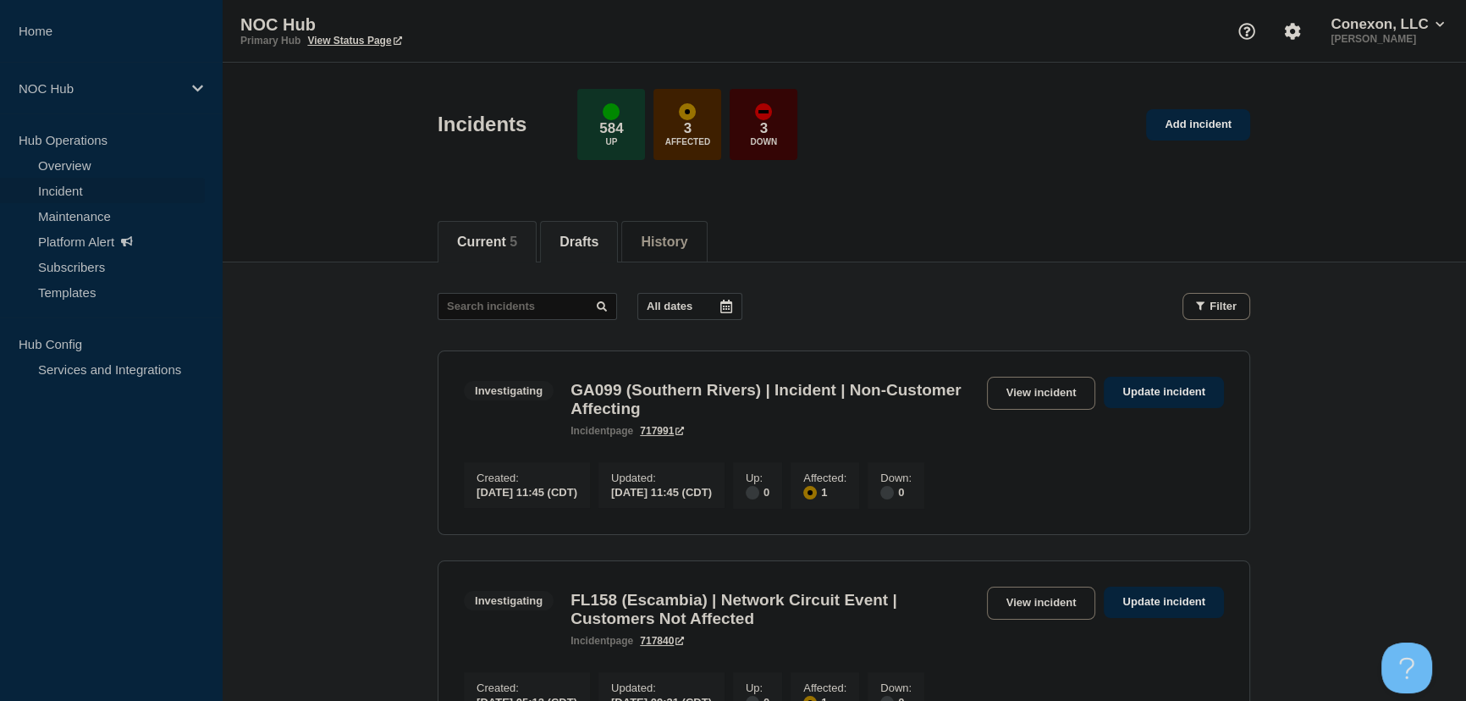
click at [572, 239] on button "Drafts" at bounding box center [578, 241] width 39 height 15
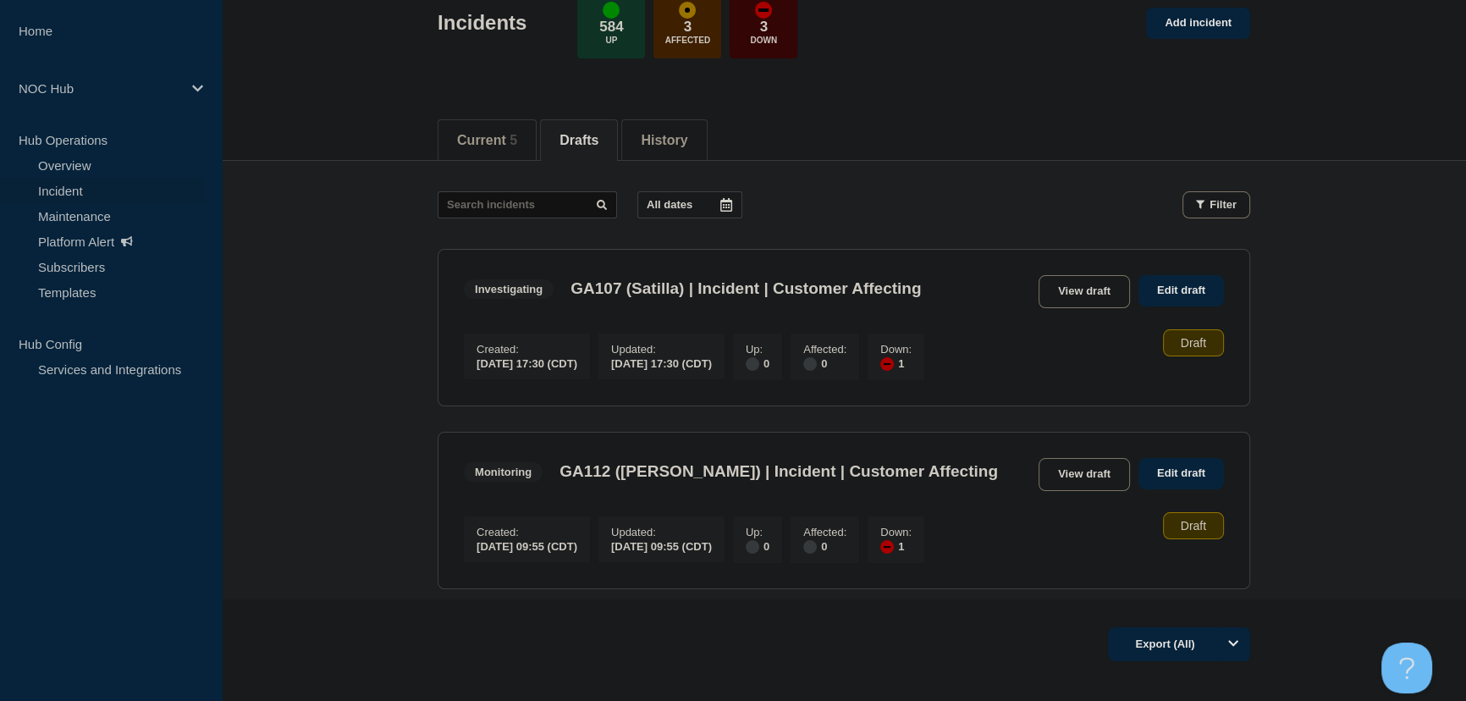
scroll to position [217, 0]
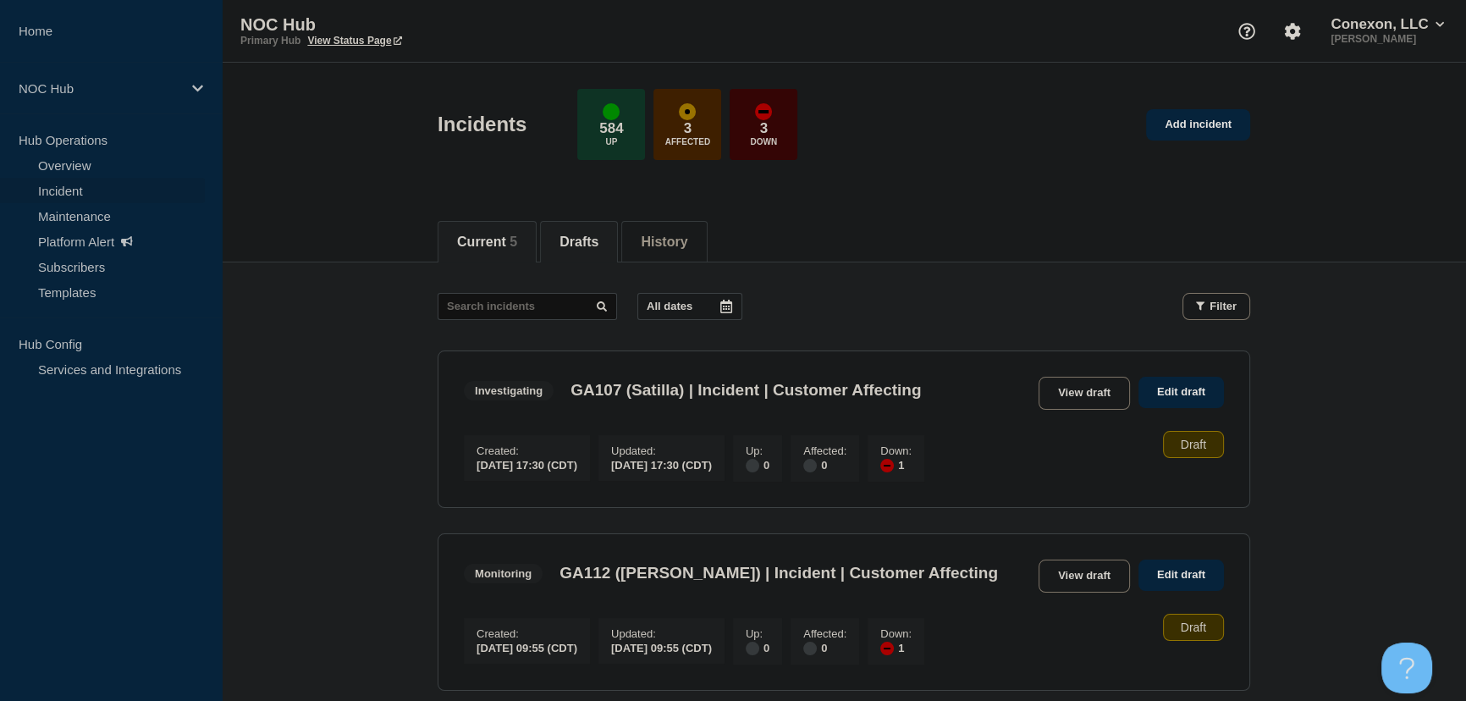
click at [498, 247] on button "Current 5" at bounding box center [487, 241] width 60 height 15
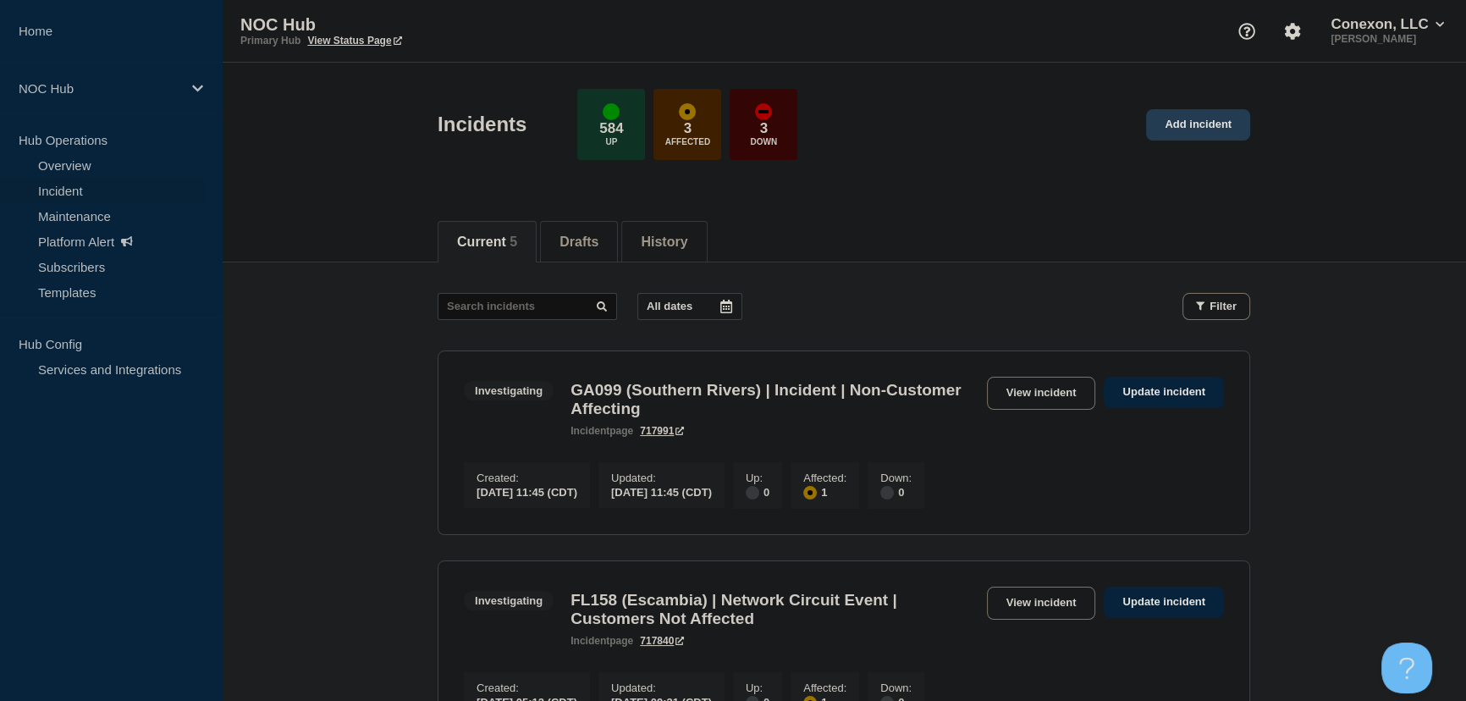
drag, startPoint x: 1225, startPoint y: 132, endPoint x: 1181, endPoint y: 137, distance: 44.3
click at [1225, 132] on link "Add incident" at bounding box center [1198, 124] width 104 height 31
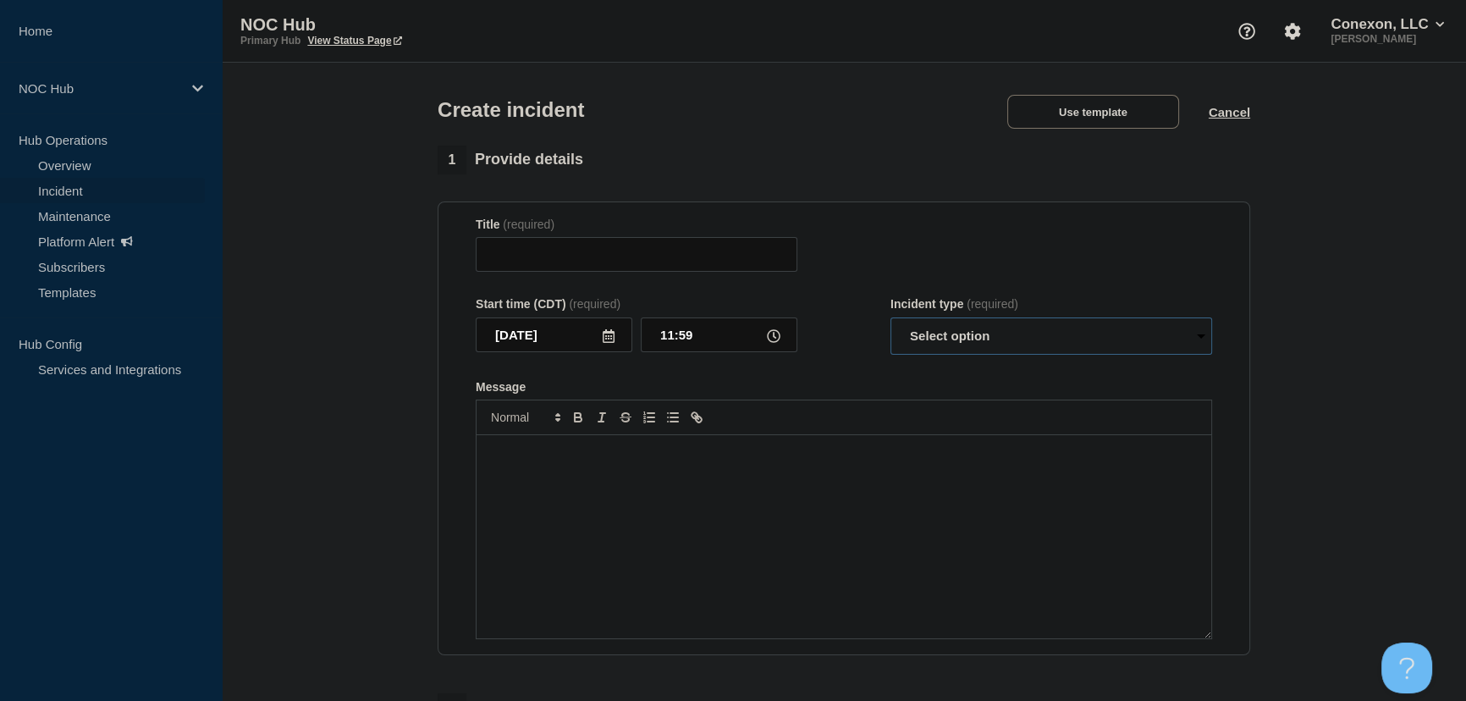
drag, startPoint x: 976, startPoint y: 343, endPoint x: 980, endPoint y: 318, distance: 24.9
click at [976, 343] on select "Select option Investigating Identified Monitoring" at bounding box center [1051, 335] width 322 height 37
select select "identified"
click at [890, 322] on select "Select option Investigating Identified Monitoring" at bounding box center [1051, 335] width 322 height 37
click at [626, 491] on div "Message" at bounding box center [843, 536] width 734 height 203
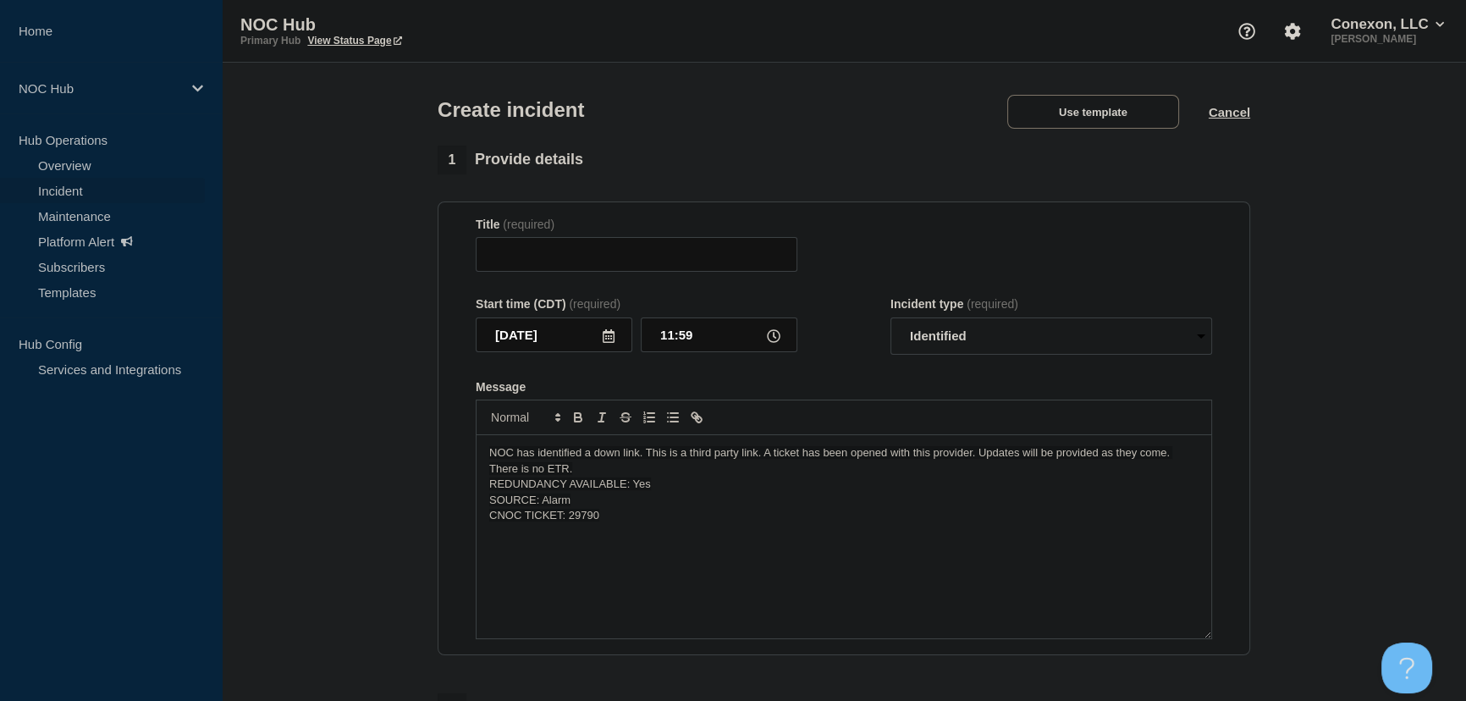
click at [605, 475] on p "NOC has identified a down link. This is a third party link. A ticket has been o…" at bounding box center [843, 460] width 709 height 31
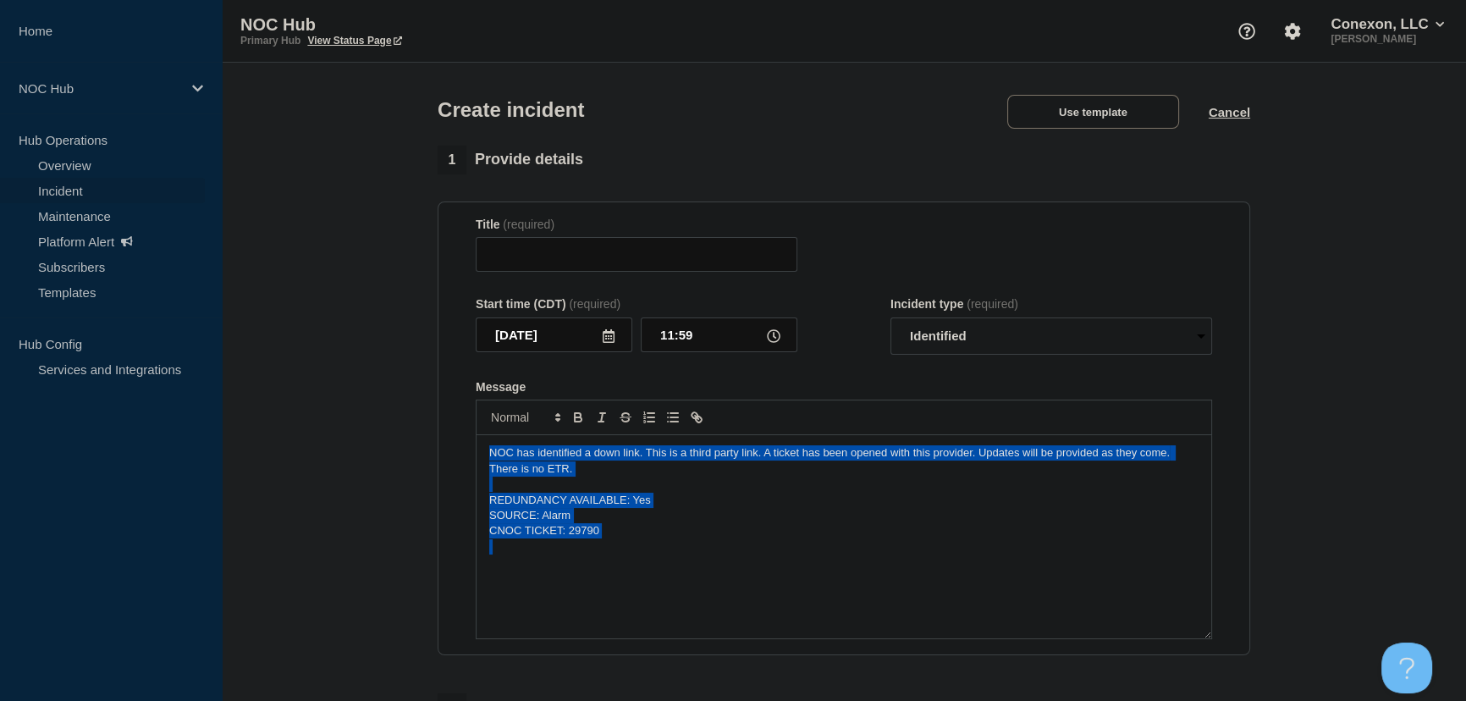
drag, startPoint x: 626, startPoint y: 550, endPoint x: 429, endPoint y: 429, distance: 231.3
click at [429, 429] on div "1 Provide details Title (required) Start time (CDT) (required) [DATE] 11:59 Inc…" at bounding box center [844, 630] width 832 height 969
copy div "NOC has identified a down link. This is a third party link. A ticket has been o…"
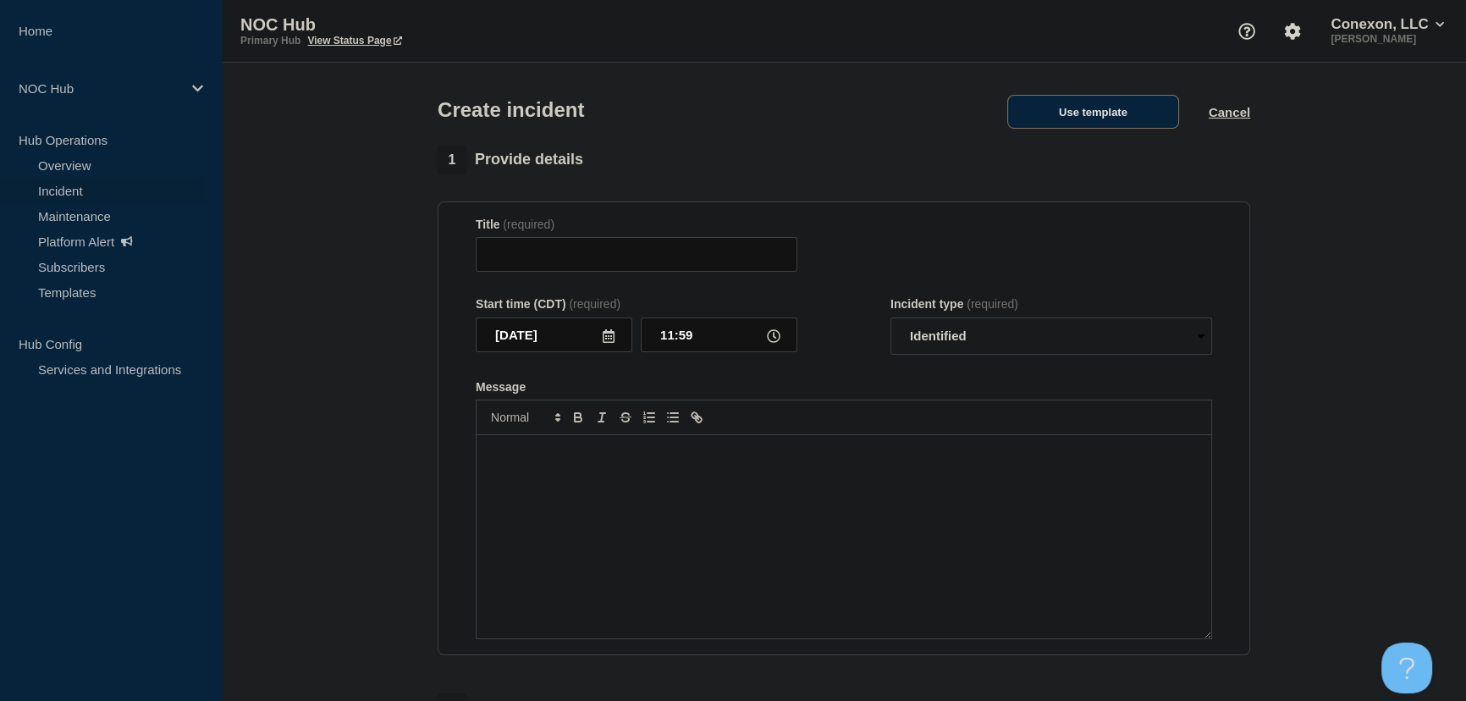
click at [1065, 102] on button "Use template" at bounding box center [1093, 112] width 172 height 34
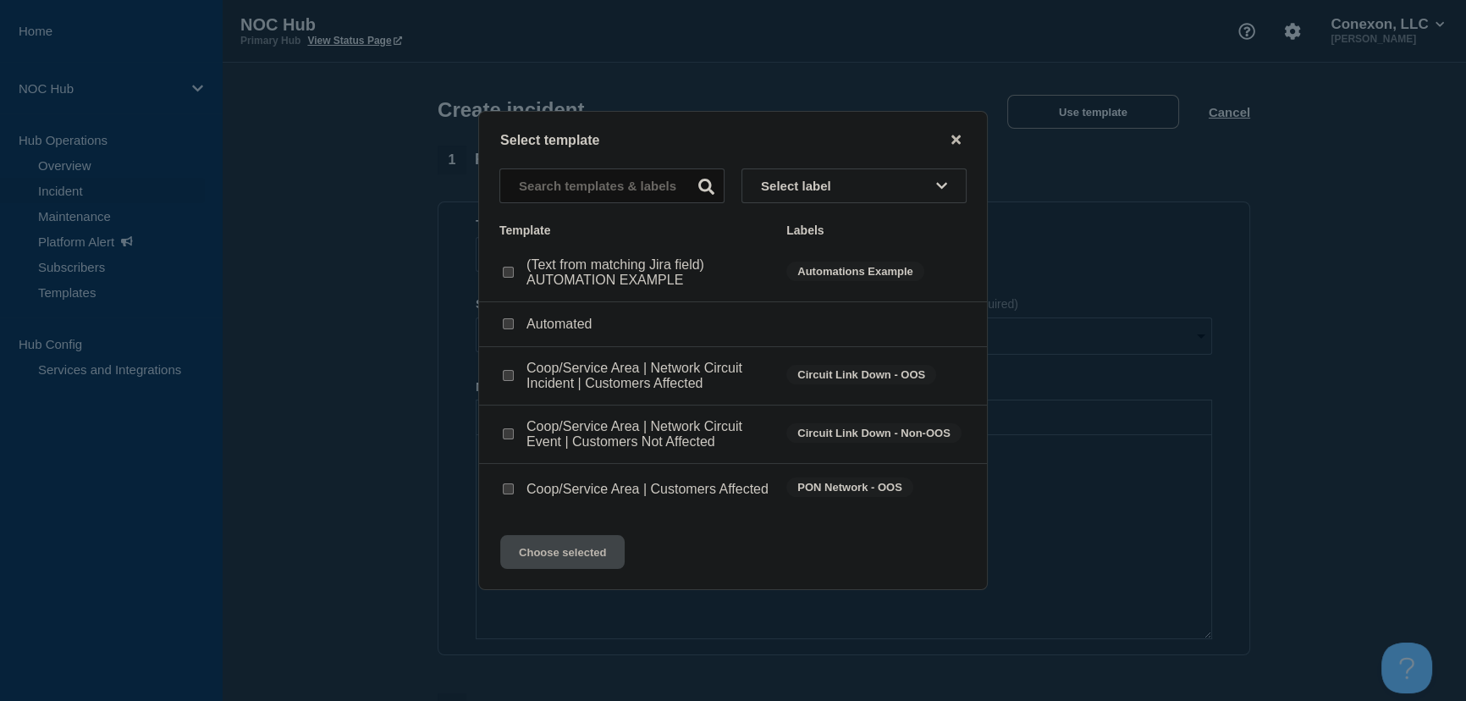
click at [512, 434] on input "Coop/Service Area | Network Circuit Event | Customers Not Affected checkbox" at bounding box center [508, 433] width 11 height 11
checkbox input "true"
click at [573, 569] on button "Choose selected" at bounding box center [562, 552] width 124 height 34
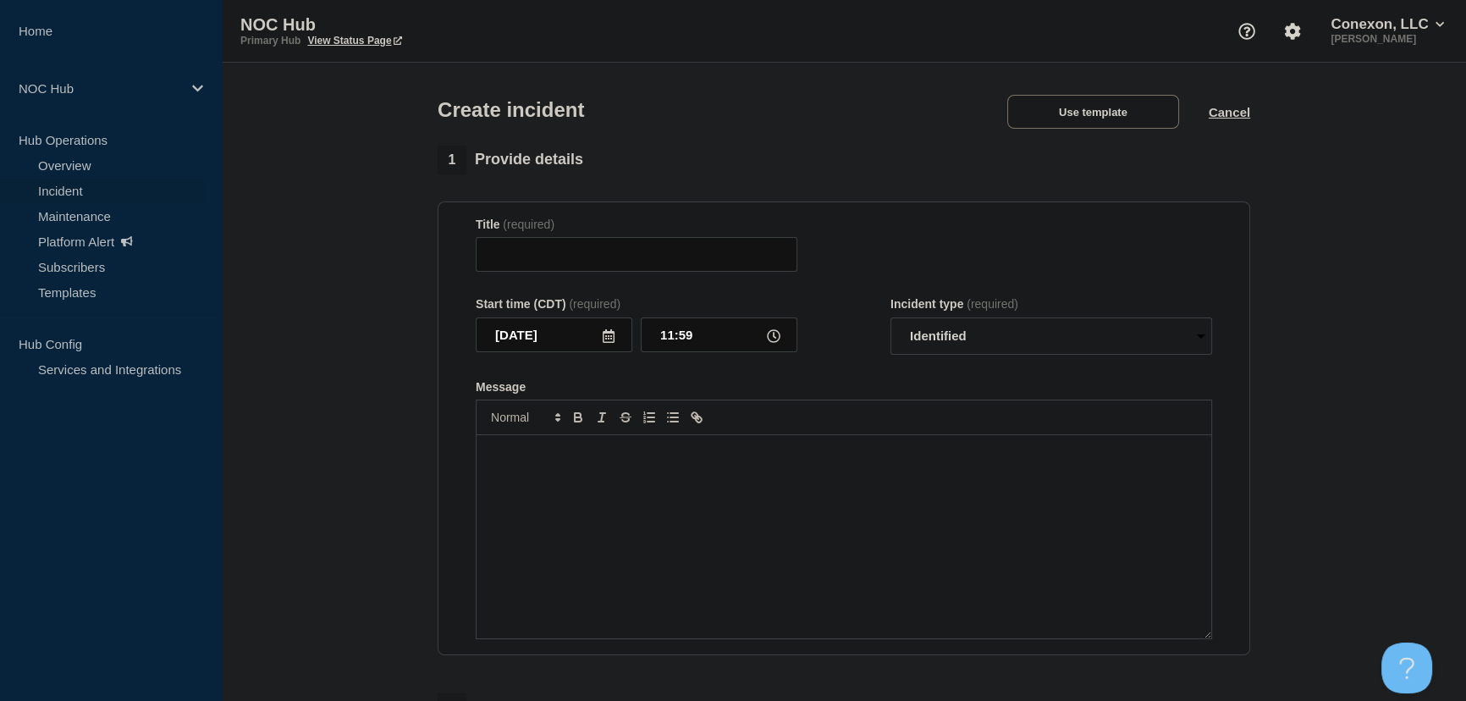
type input "Coop/Service Area | Network Circuit Event | Customers Not Affected"
select select "investigating"
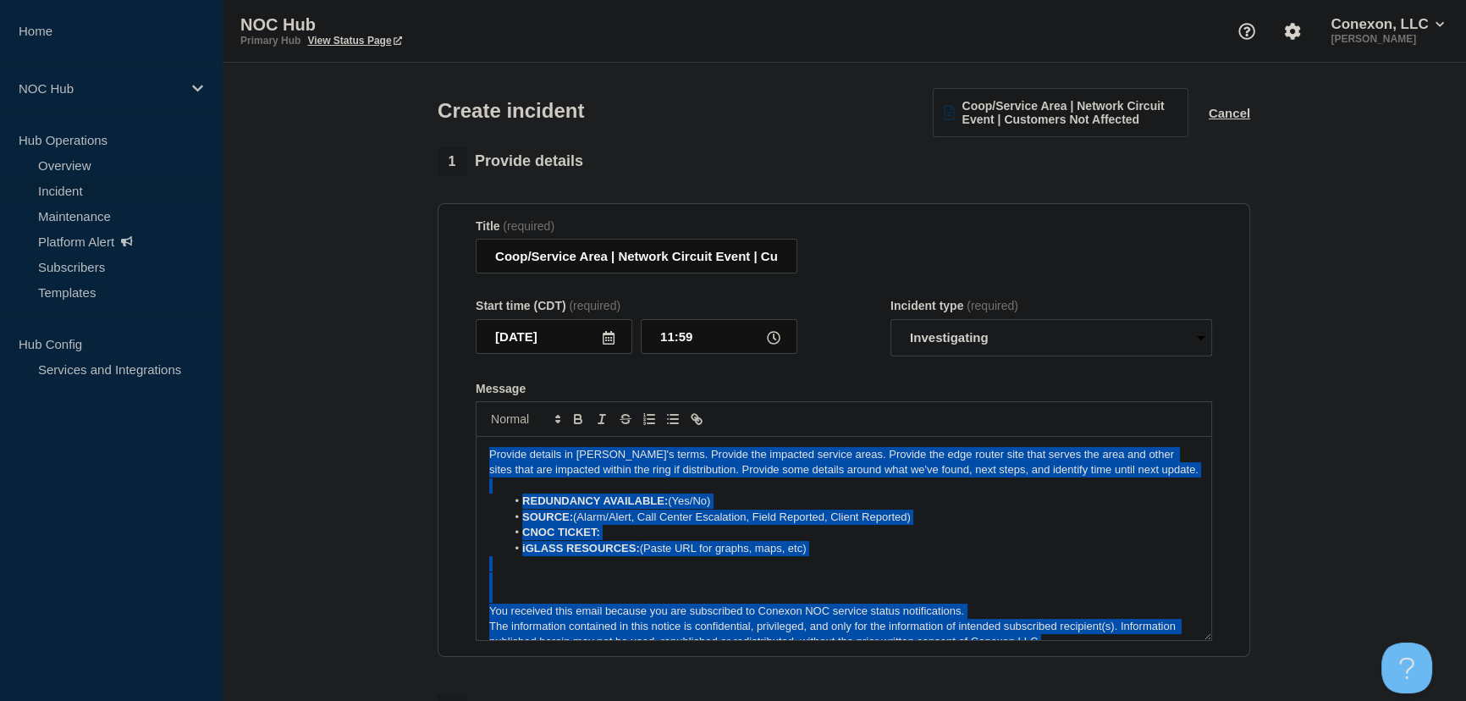
drag, startPoint x: 1049, startPoint y: 630, endPoint x: 212, endPoint y: 315, distance: 894.9
click at [212, 315] on div "Home NOC Hub Hub Operations Overview Incident Maintenance Platform Alert Subscr…" at bounding box center [733, 591] width 1466 height 1183
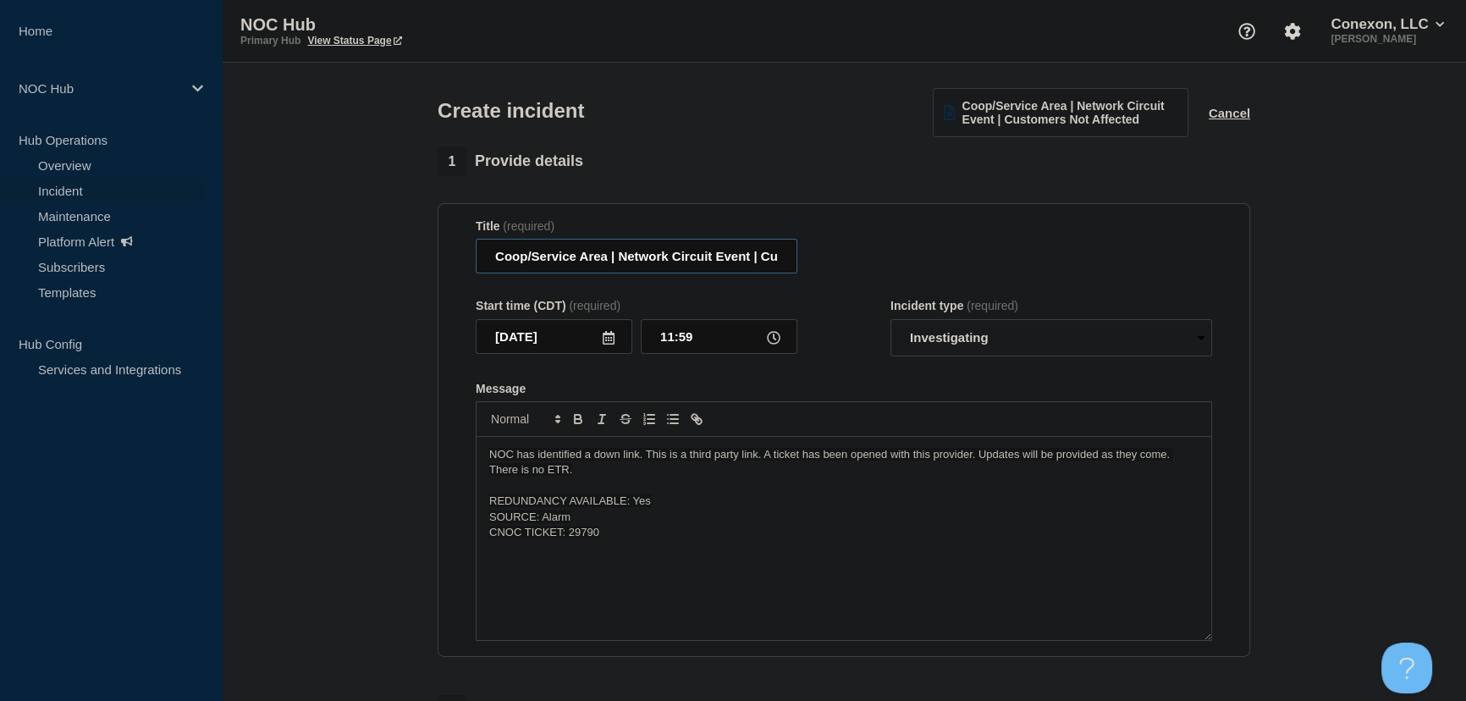
drag, startPoint x: 608, startPoint y: 261, endPoint x: 426, endPoint y: 258, distance: 182.8
click at [426, 258] on section "1 Provide details Title (required) Coop/Service Area | Network Circuit Event | …" at bounding box center [844, 631] width 1244 height 969
drag, startPoint x: 703, startPoint y: 263, endPoint x: 976, endPoint y: 254, distance: 272.6
click at [976, 254] on div "Title (required) GA104 [US_STATE] | Network Circuit Event | Customers Not Affec…" at bounding box center [844, 246] width 736 height 55
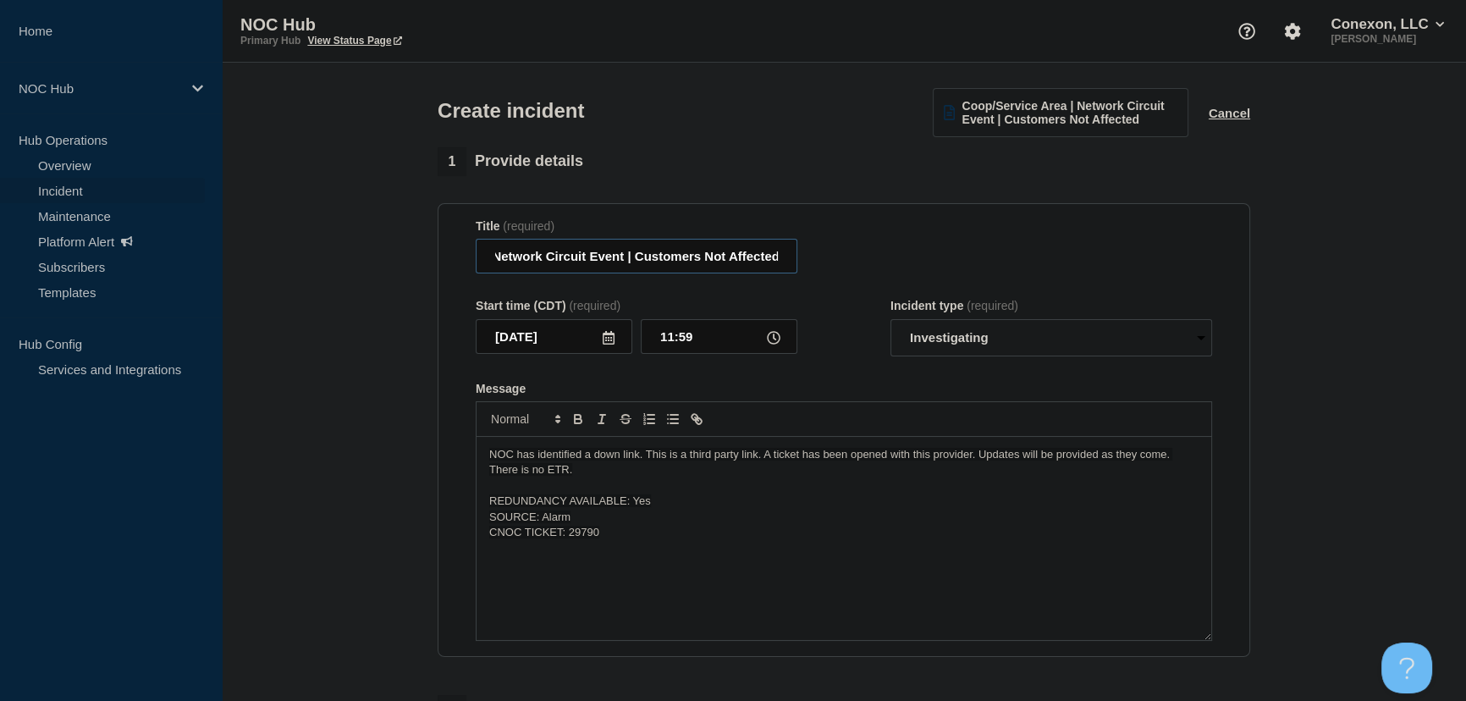
type input "GA104 [US_STATE] | Network Circuit Event | Customers Not Affected"
click at [1014, 345] on select "Select option Investigating Identified Monitoring" at bounding box center [1051, 337] width 322 height 37
select select "identified"
click at [890, 322] on select "Select option Investigating Identified Monitoring" at bounding box center [1051, 337] width 322 height 37
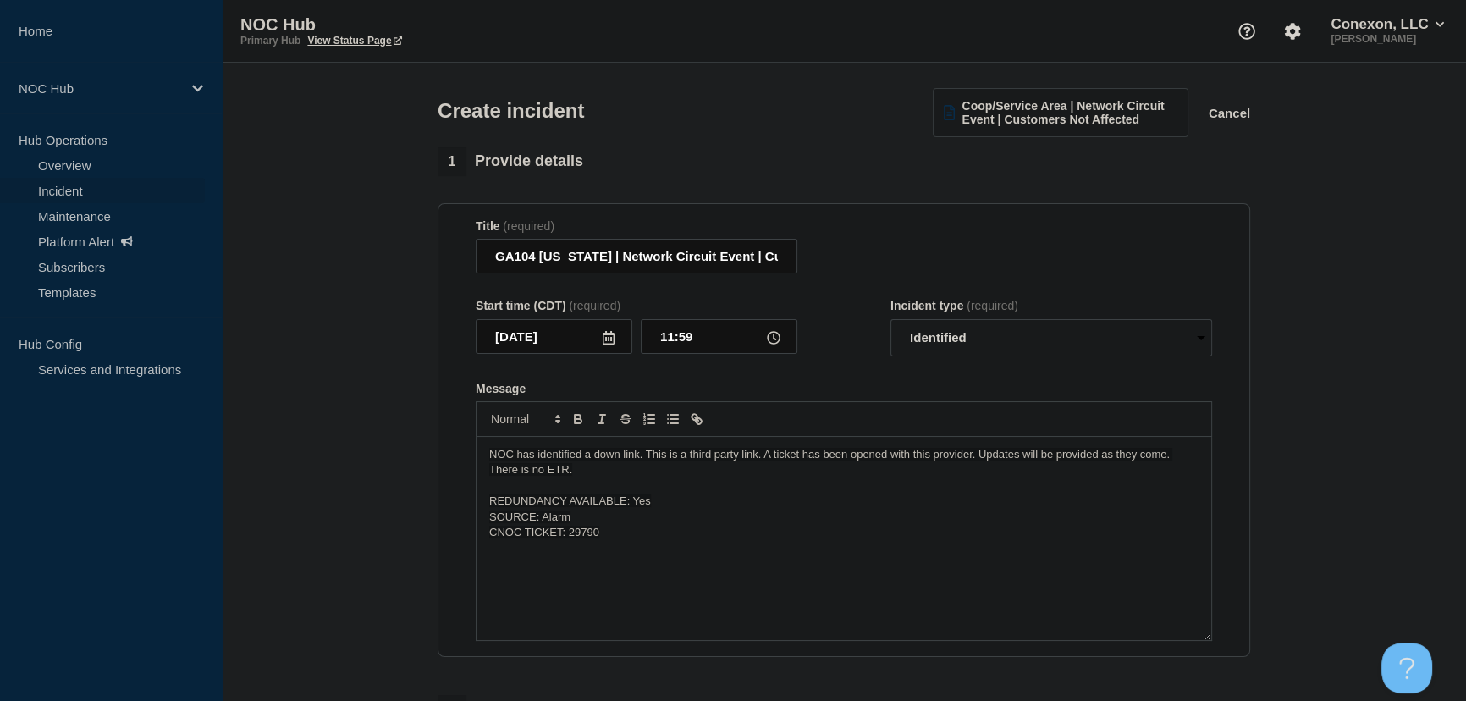
click at [871, 361] on form "Title (required) GA104 [US_STATE] | Network Circuit Event | Customers Not Affec…" at bounding box center [844, 430] width 736 height 422
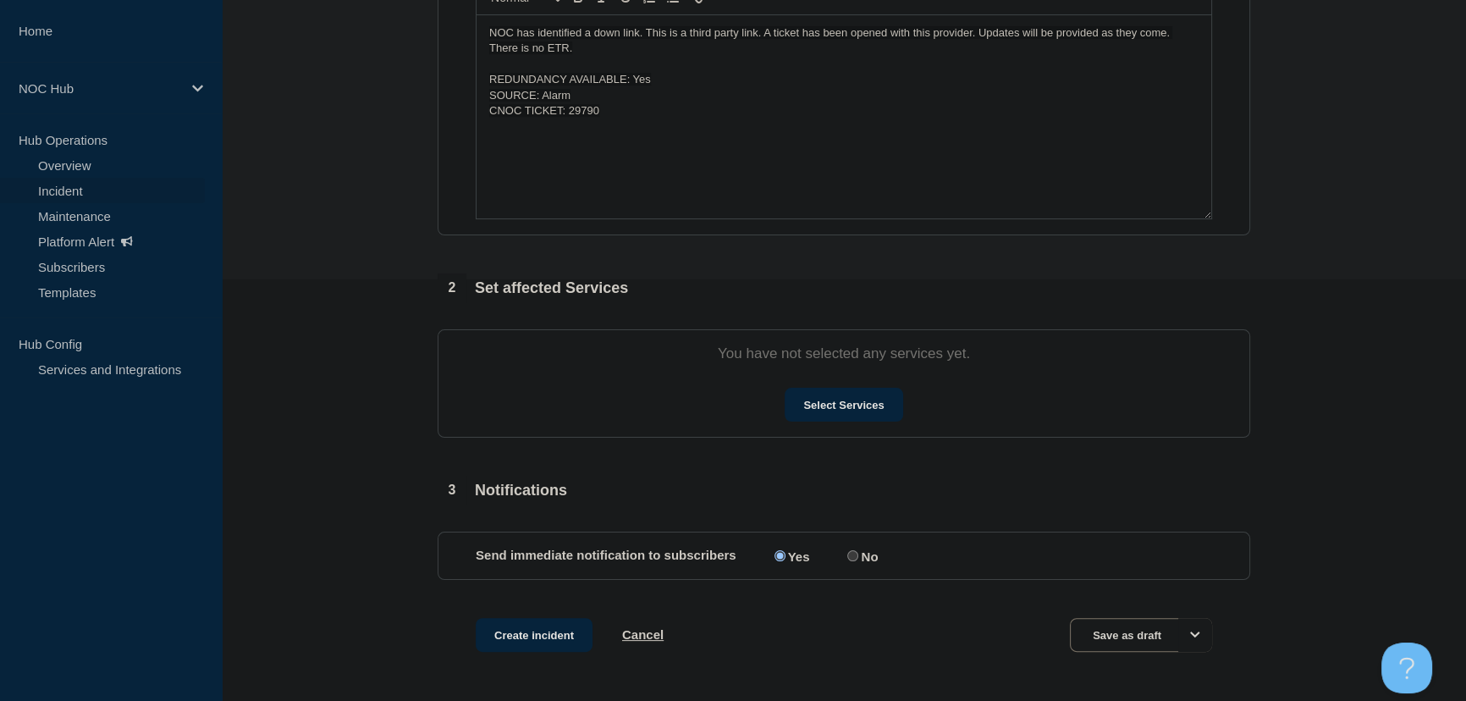
scroll to position [461, 0]
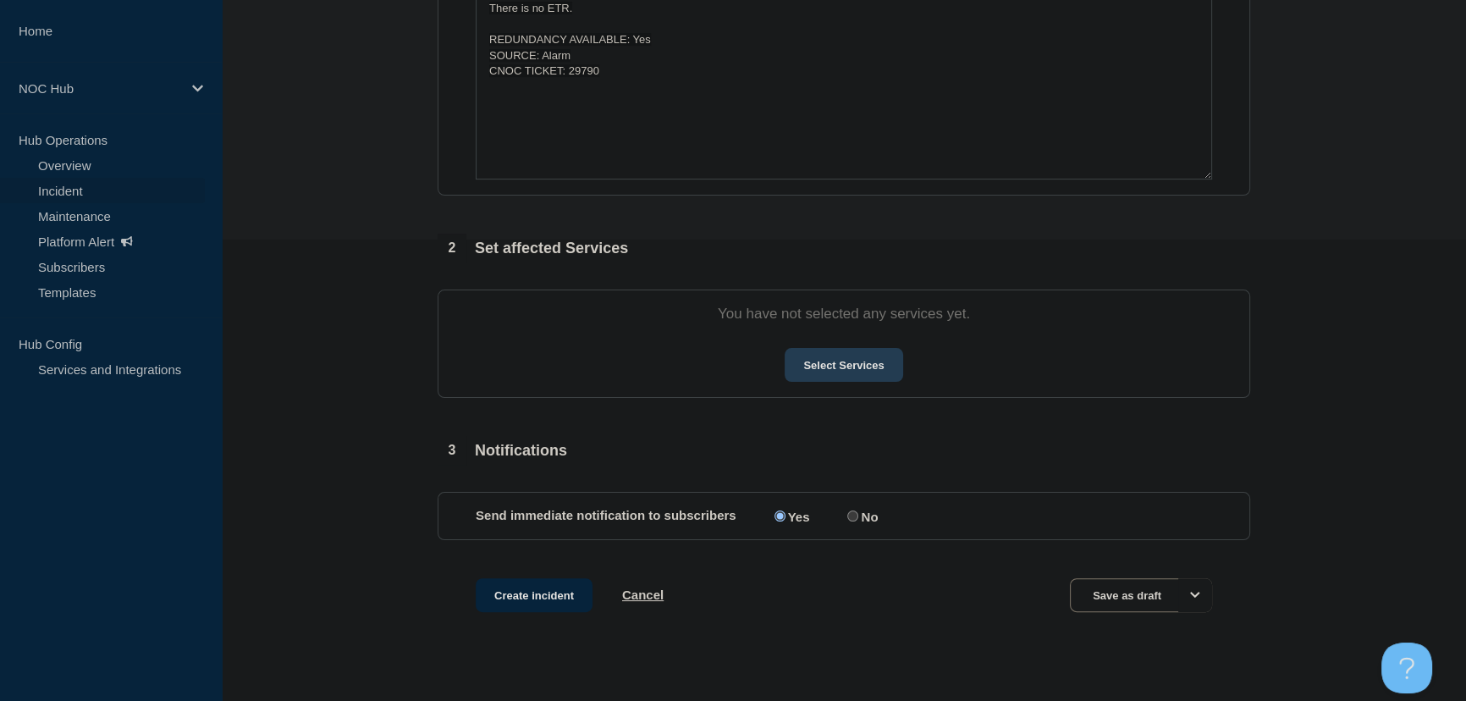
drag, startPoint x: 847, startPoint y: 378, endPoint x: 806, endPoint y: 373, distance: 40.9
click at [806, 373] on button "Select Services" at bounding box center [843, 365] width 118 height 34
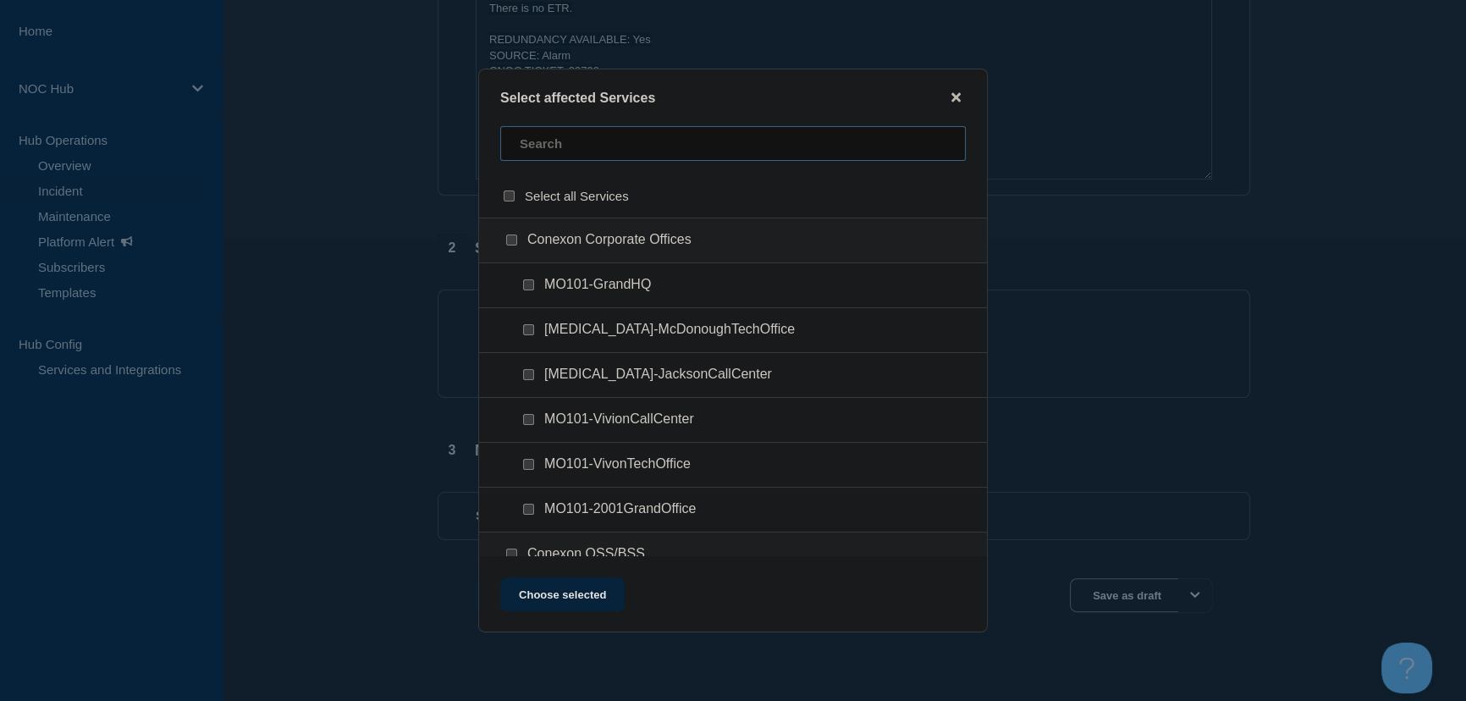
click at [568, 135] on input "text" at bounding box center [732, 143] width 465 height 35
type input "w"
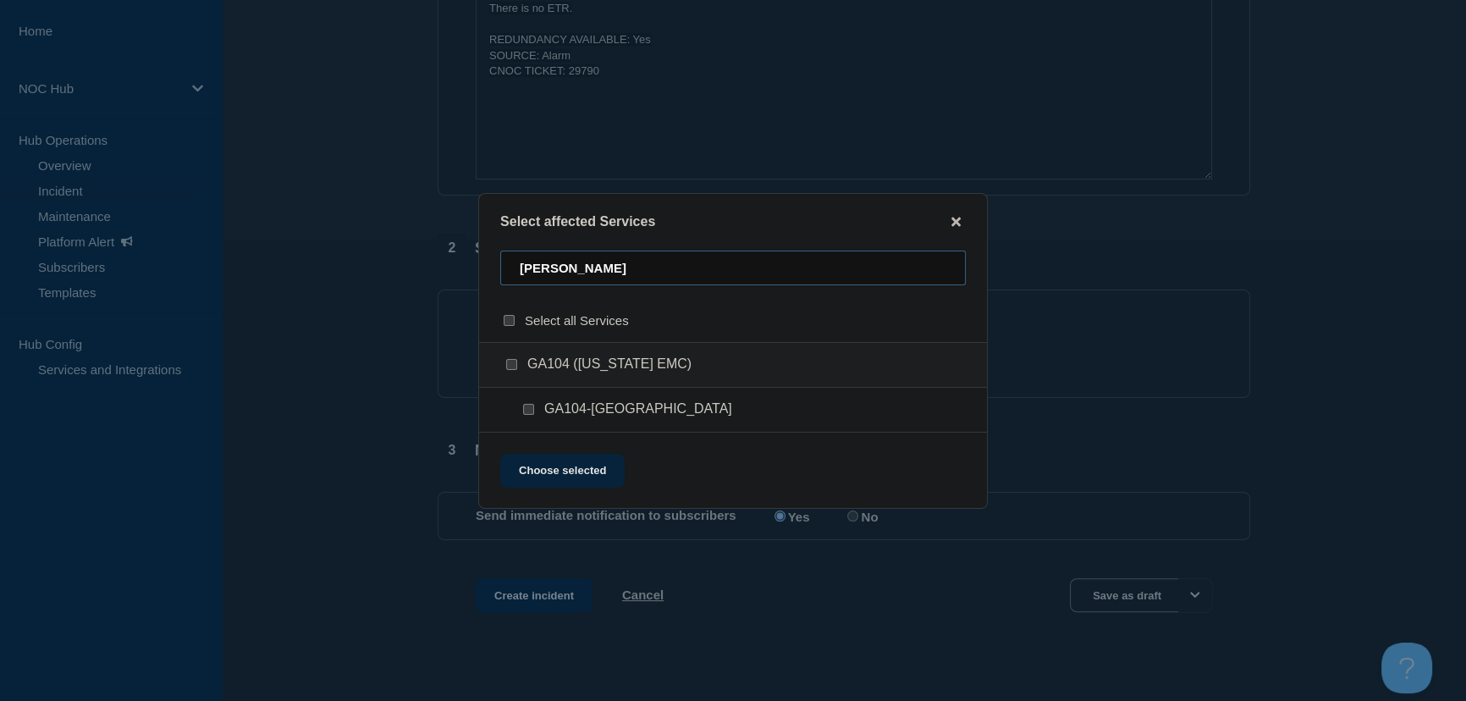
type input "[PERSON_NAME]"
click at [528, 404] on input "GA104-SANDERSVILLE checkbox" at bounding box center [528, 409] width 11 height 11
checkbox input "true"
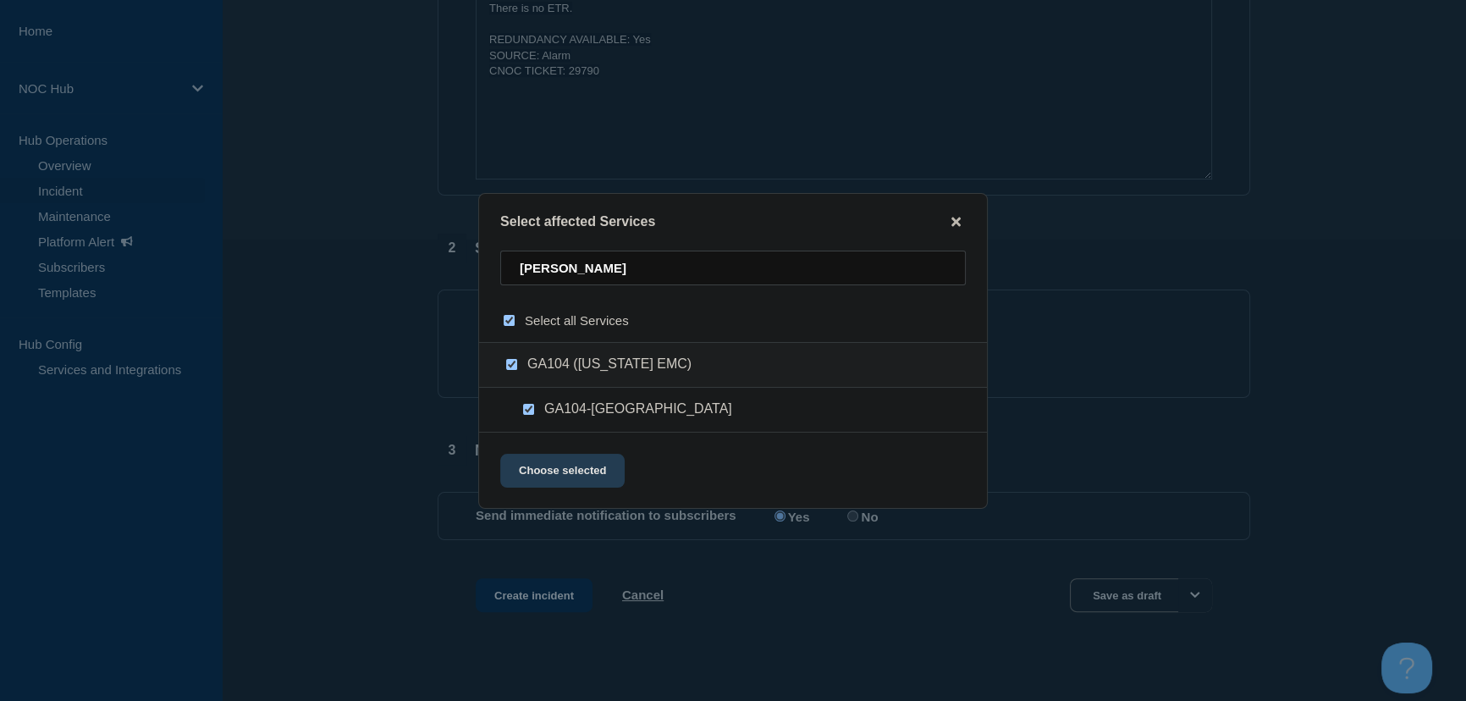
click at [558, 477] on button "Choose selected" at bounding box center [562, 471] width 124 height 34
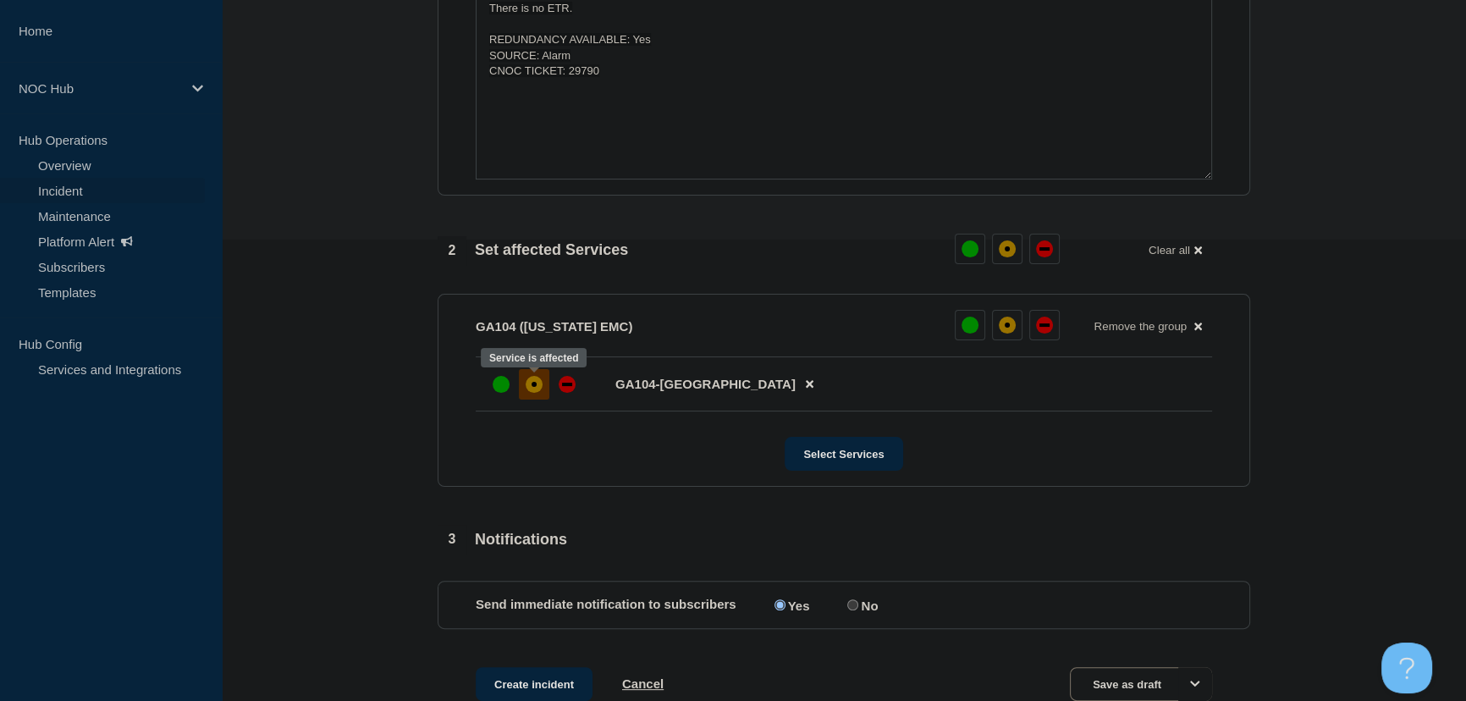
click at [536, 389] on div "affected" at bounding box center [533, 384] width 17 height 17
click at [387, 419] on section "1 Provide details Title (required) GA104 [US_STATE] | Network Circuit Event | C…" at bounding box center [844, 215] width 1244 height 1058
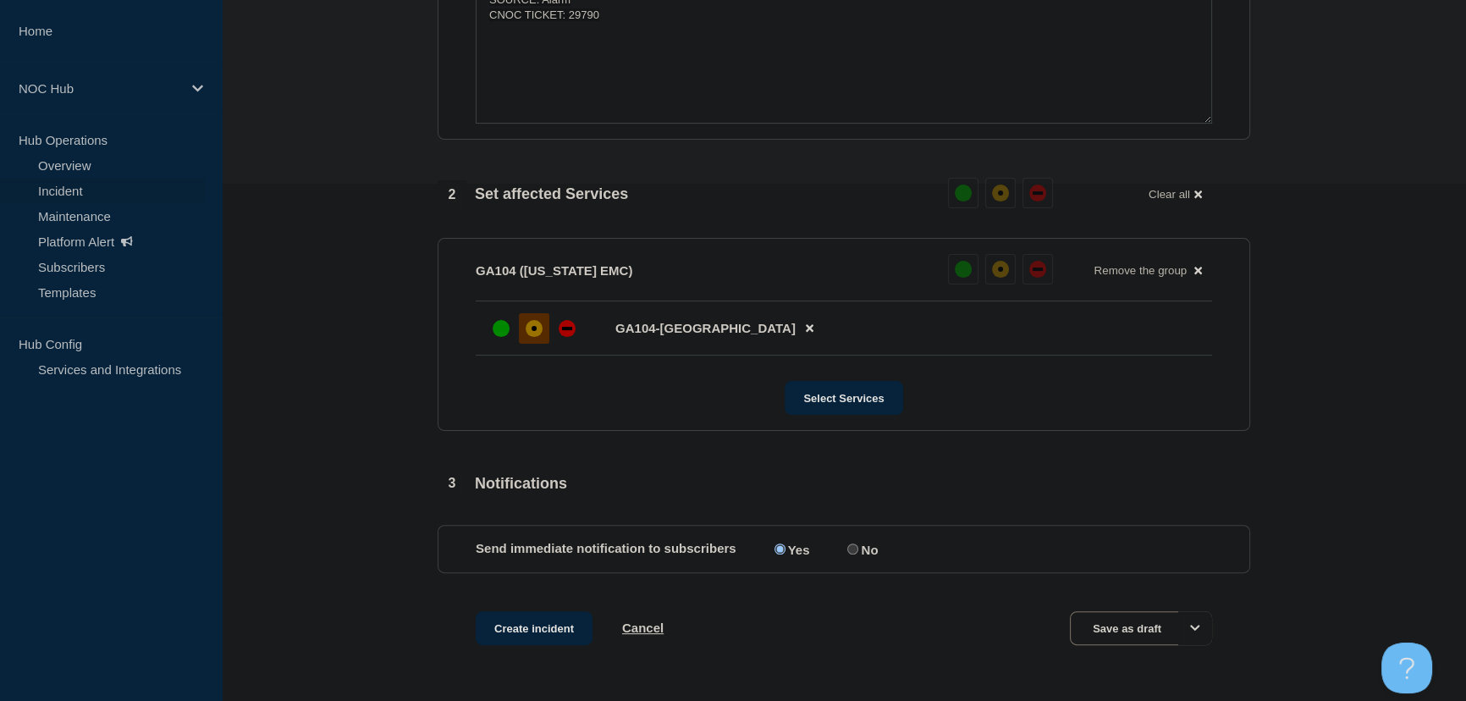
scroll to position [574, 0]
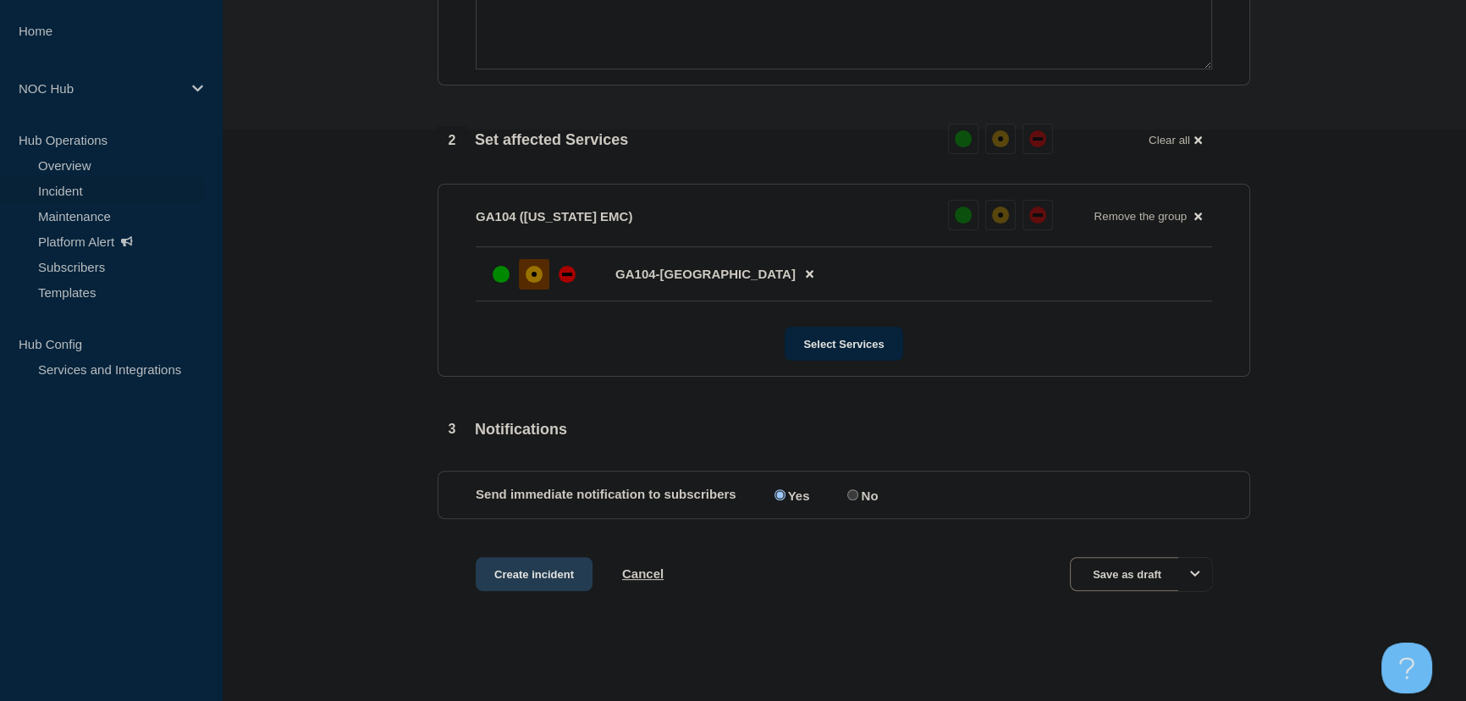
click at [515, 575] on button "Create incident" at bounding box center [534, 574] width 117 height 34
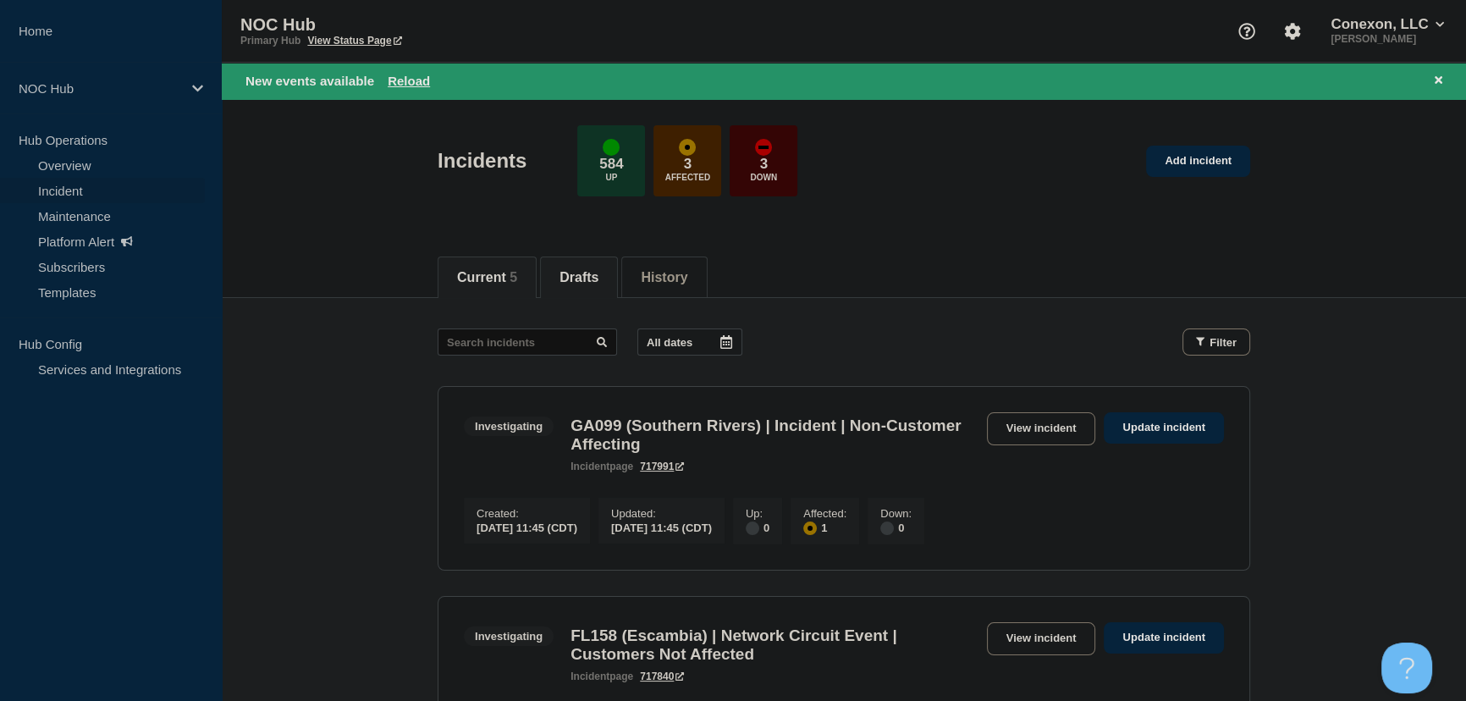
click at [568, 262] on li "Drafts" at bounding box center [579, 276] width 78 height 41
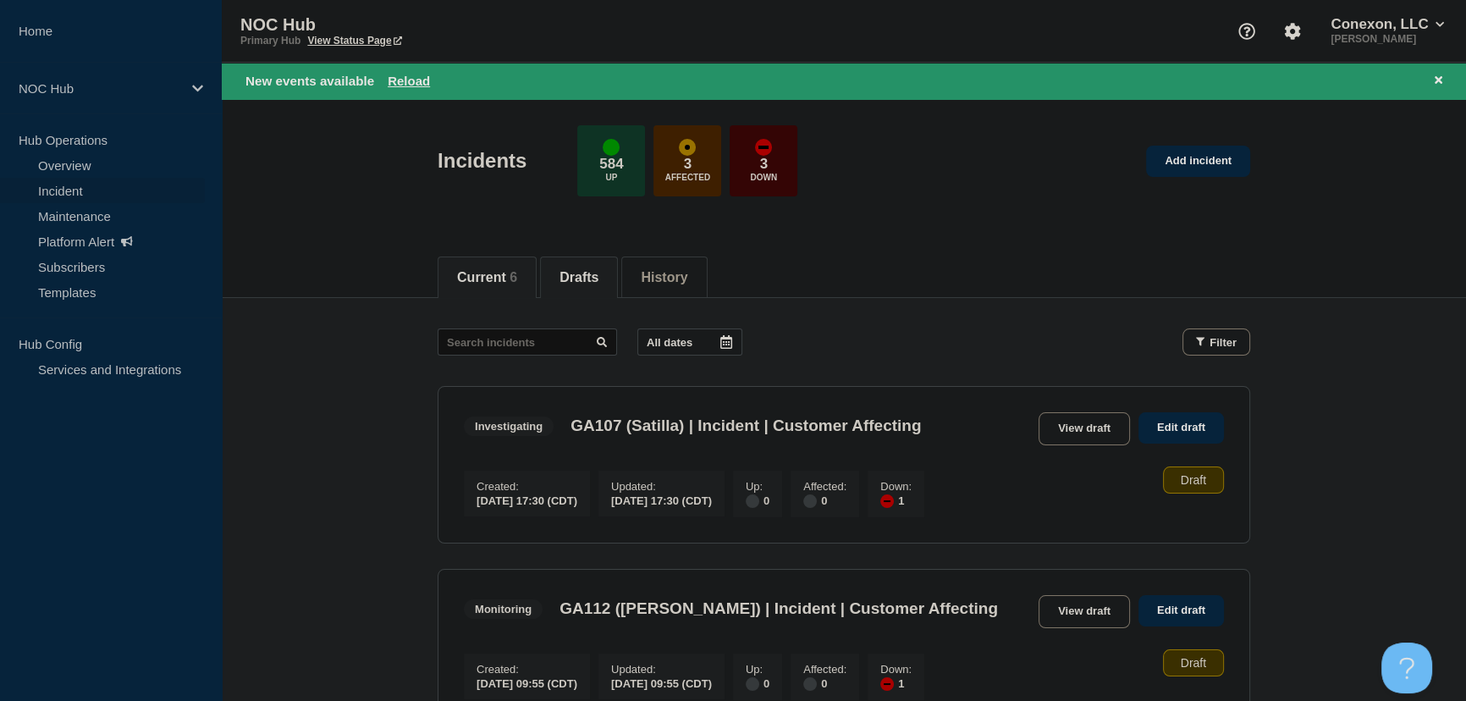
click at [492, 283] on button "Current 6" at bounding box center [487, 277] width 60 height 15
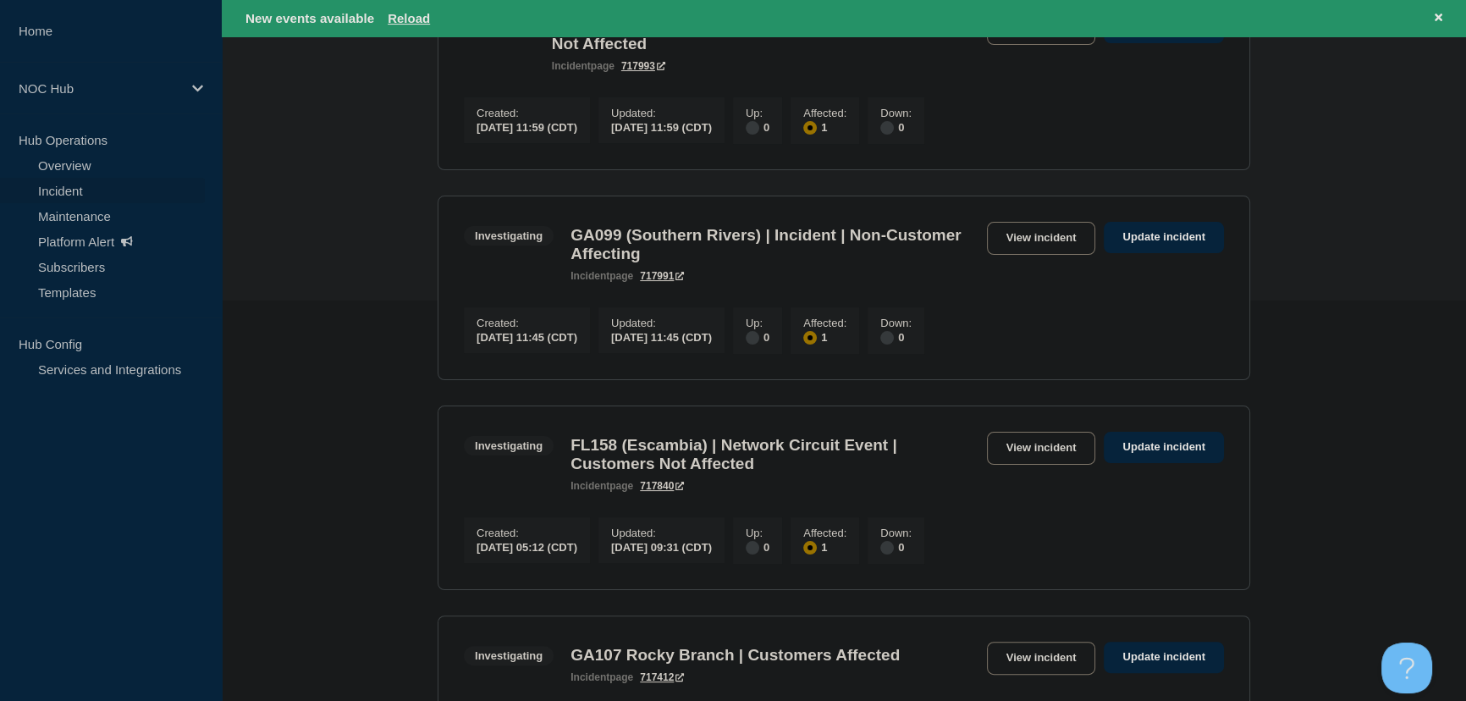
scroll to position [153, 0]
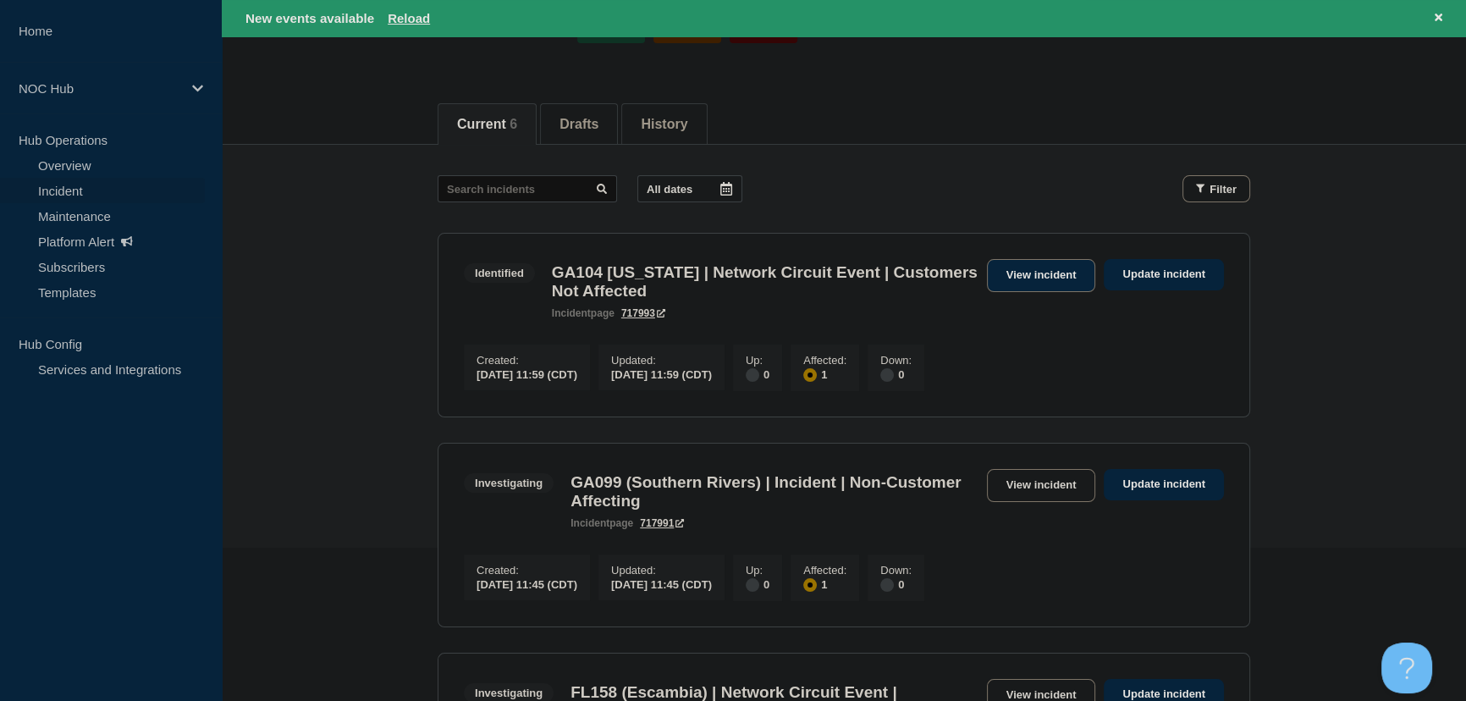
click at [1056, 278] on link "View incident" at bounding box center [1041, 275] width 109 height 33
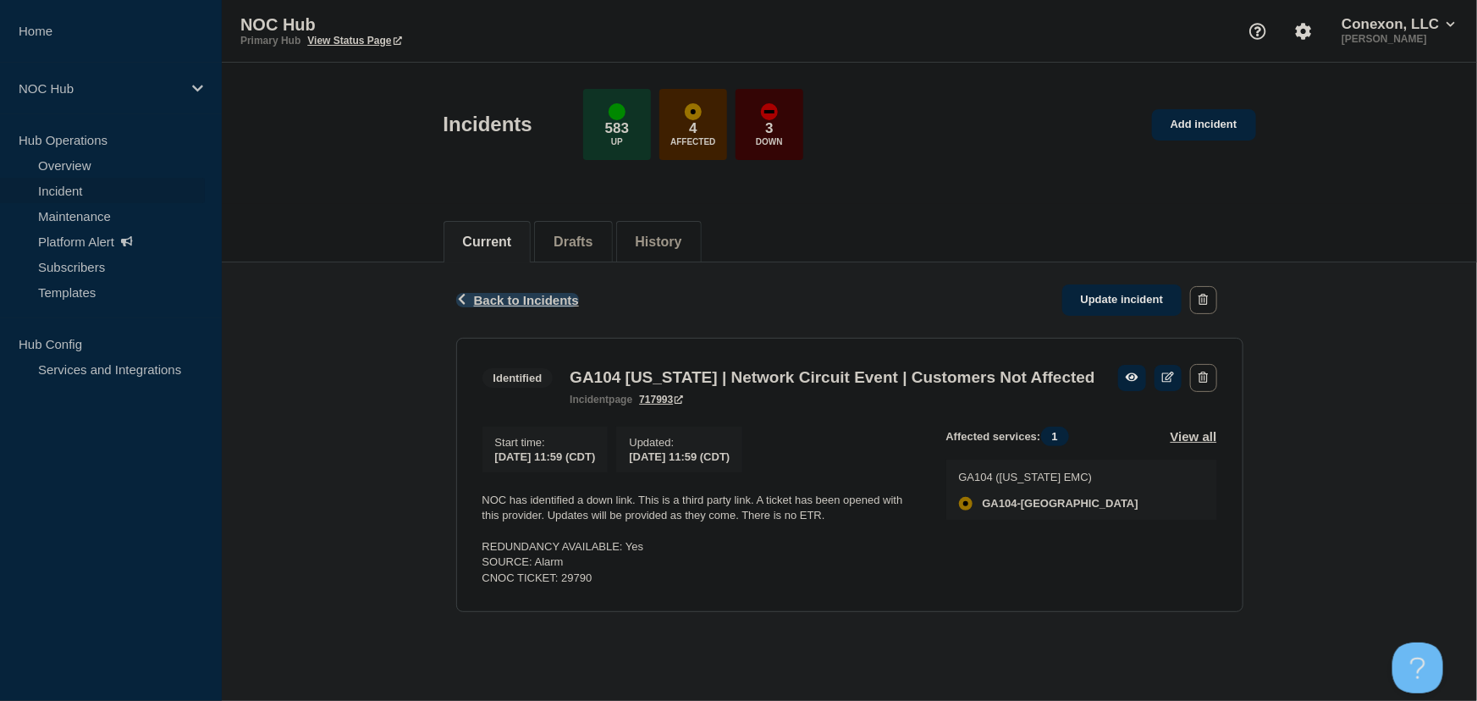
click at [545, 294] on span "Back to Incidents" at bounding box center [526, 300] width 105 height 14
